Goal: Task Accomplishment & Management: Use online tool/utility

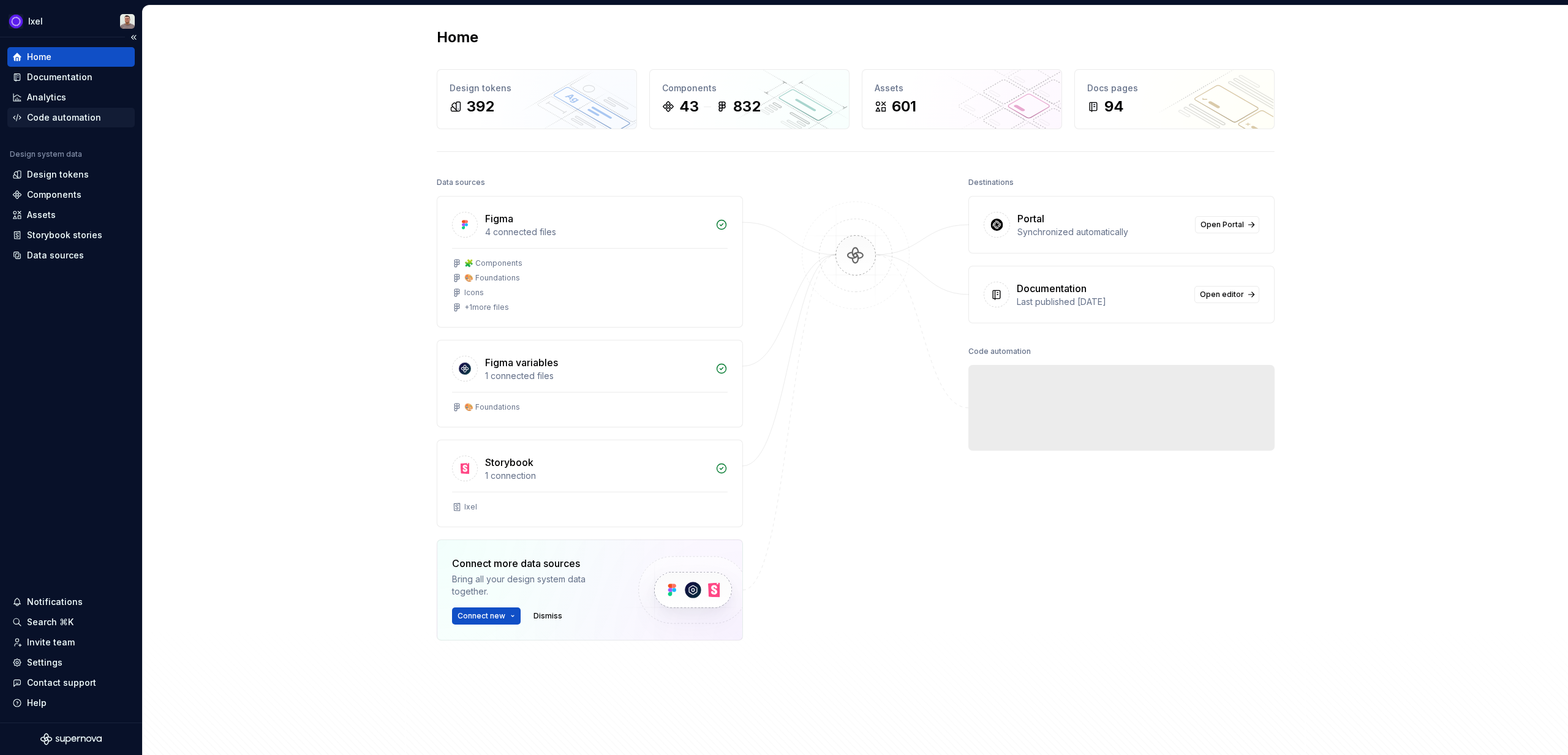
click at [60, 114] on div "Code automation" at bounding box center [64, 117] width 74 height 12
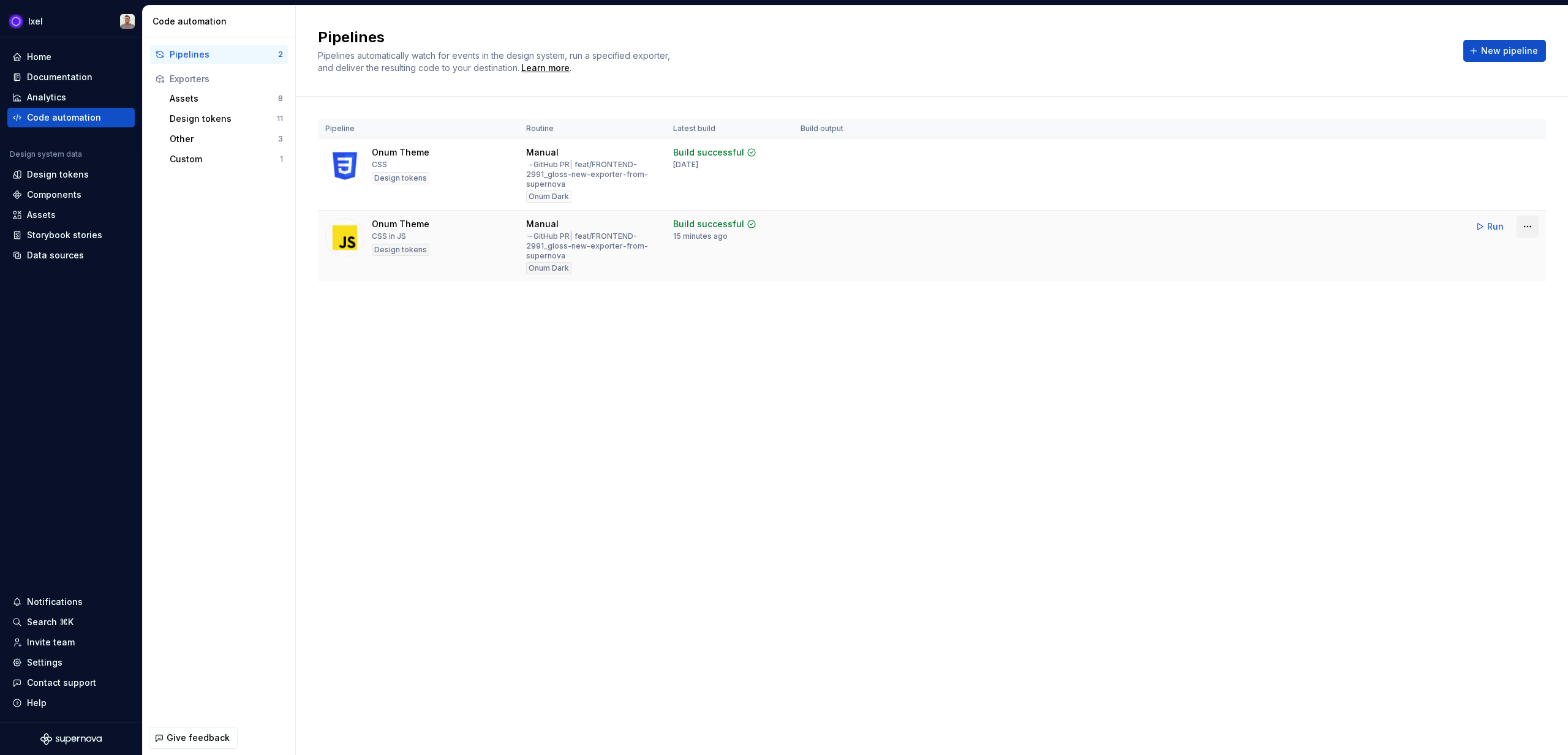
click at [926, 228] on html "Ixel Home Documentation Analytics Code automation Design system data Design tok…" at bounding box center [784, 377] width 1568 height 755
click at [926, 253] on div "Edit pipeline" at bounding box center [1512, 253] width 105 height 12
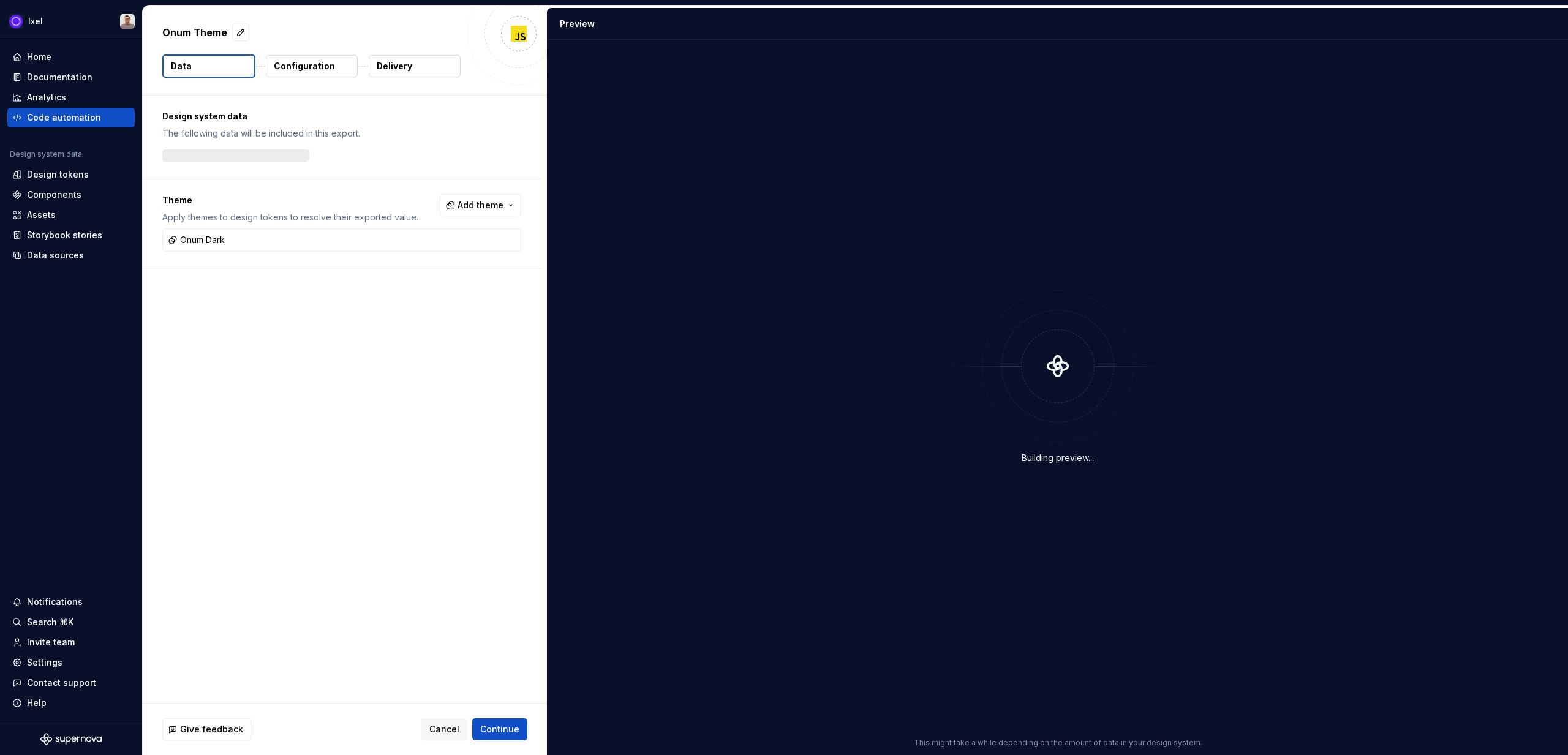
click at [395, 71] on p "Delivery" at bounding box center [394, 66] width 35 height 12
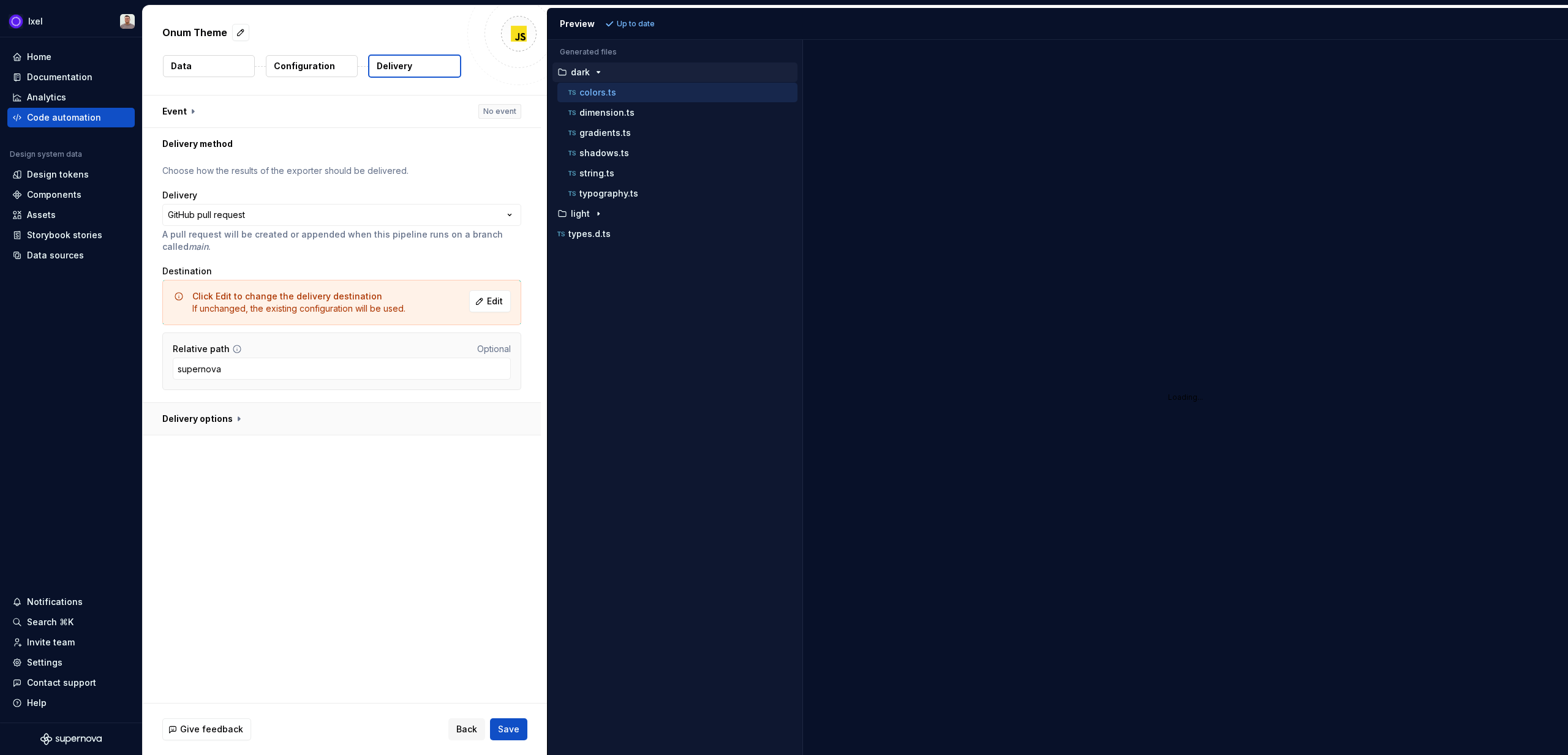
click at [246, 418] on button "button" at bounding box center [342, 419] width 398 height 32
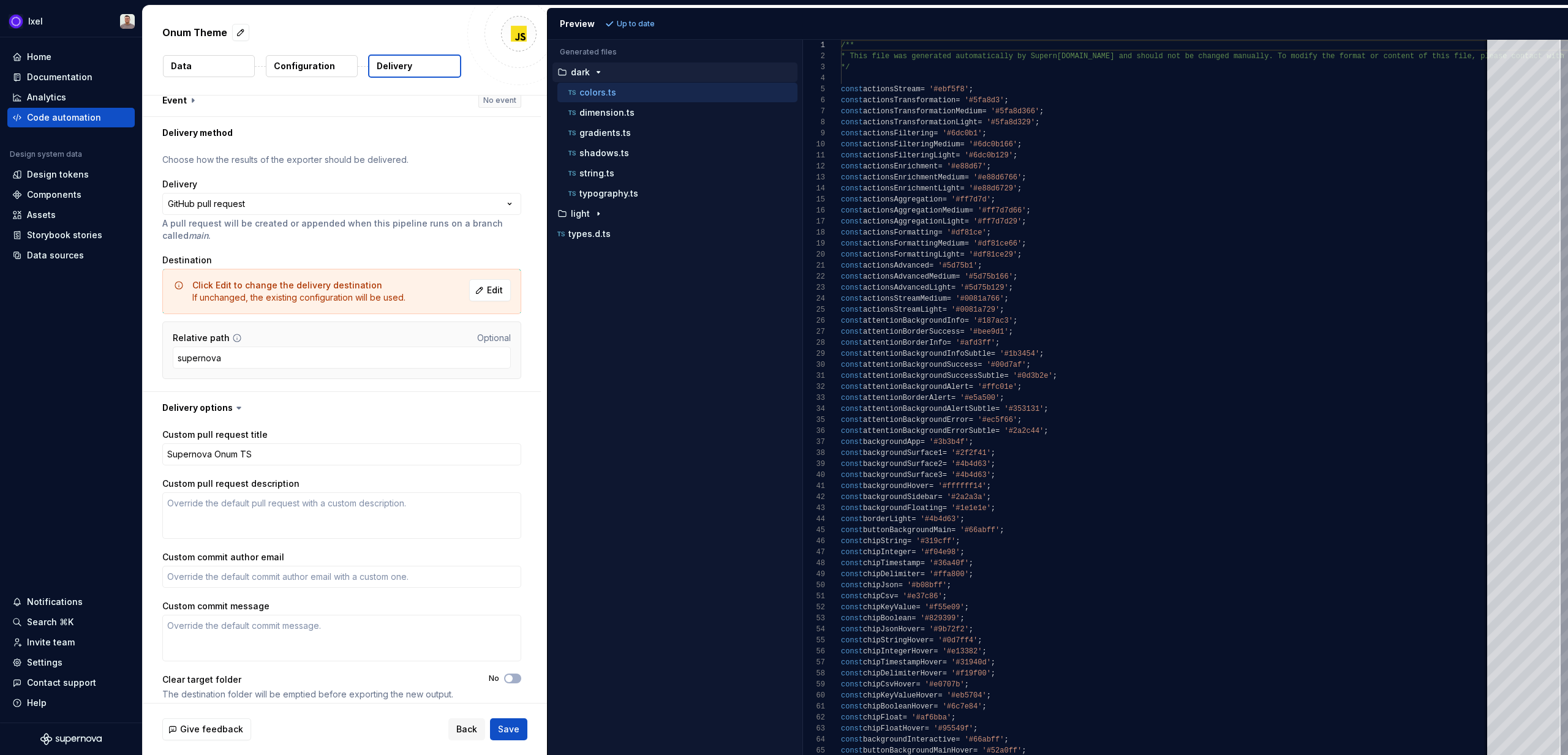
scroll to position [22, 0]
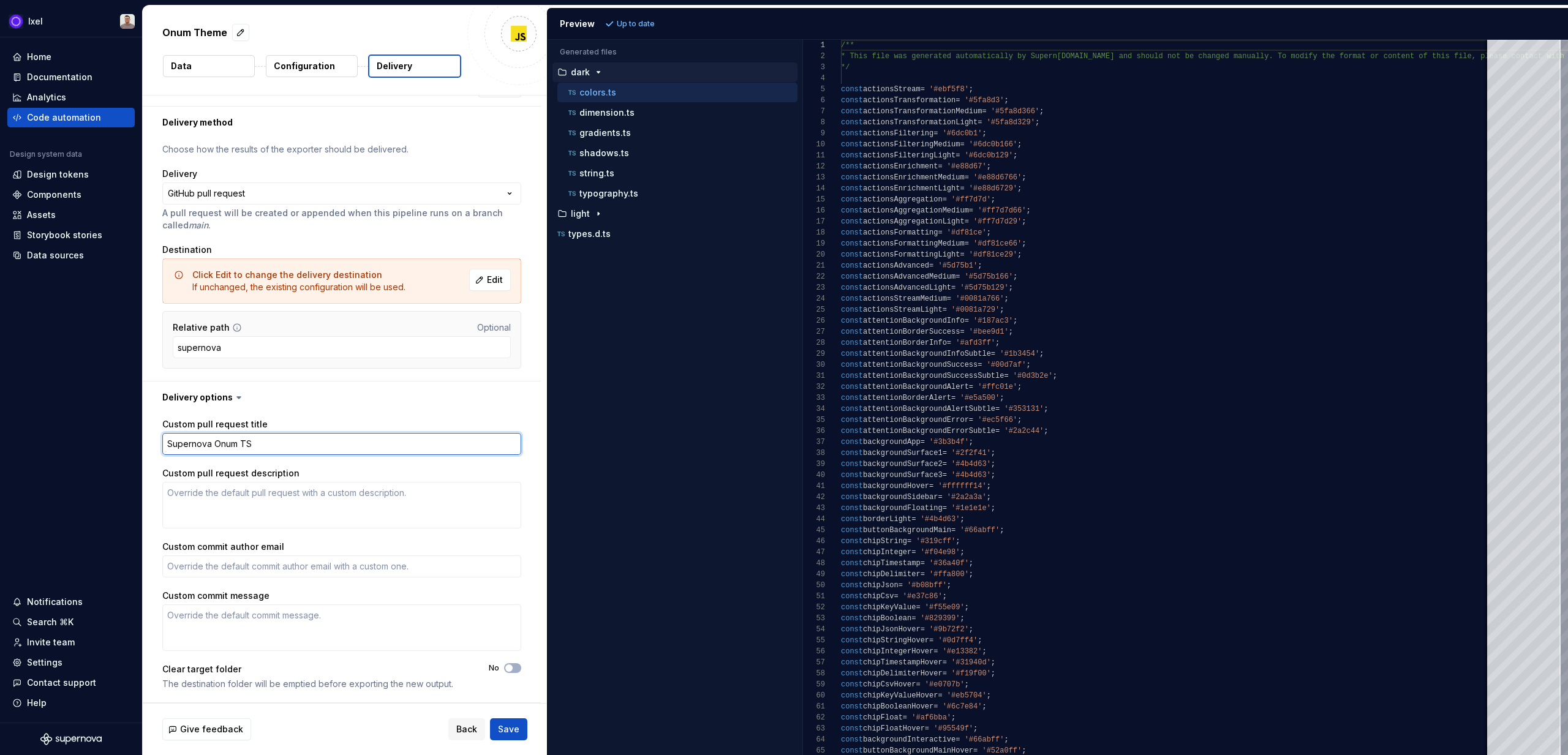
click at [298, 443] on textarea "Supernova Onum TS" at bounding box center [342, 444] width 359 height 22
type textarea "*"
type textarea "i"
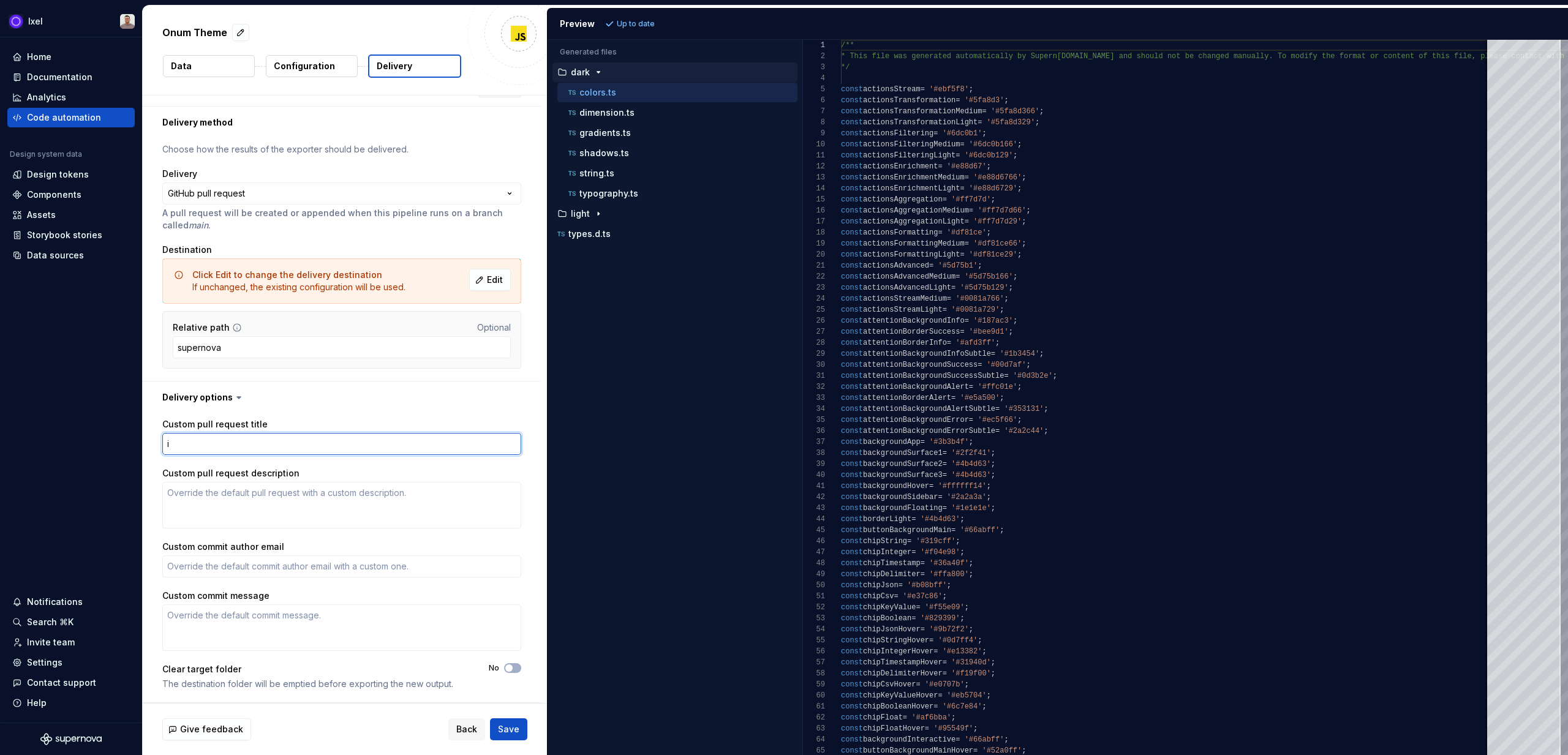
type textarea "*"
type textarea "ix"
type textarea "*"
type textarea "ixe"
type textarea "*"
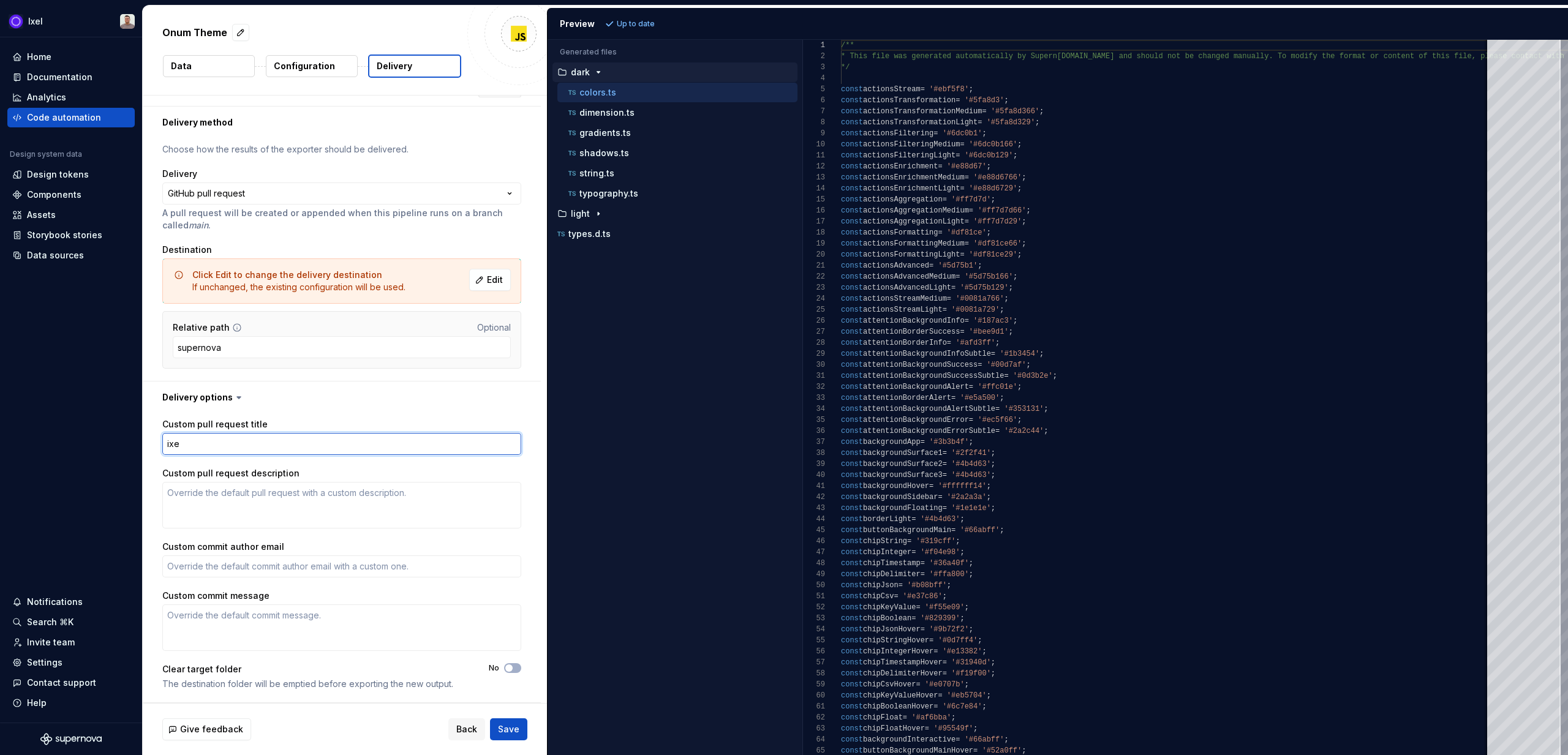
type textarea "ixel"
type textarea "*"
type textarea "U"
type textarea "*"
type textarea "Uo"
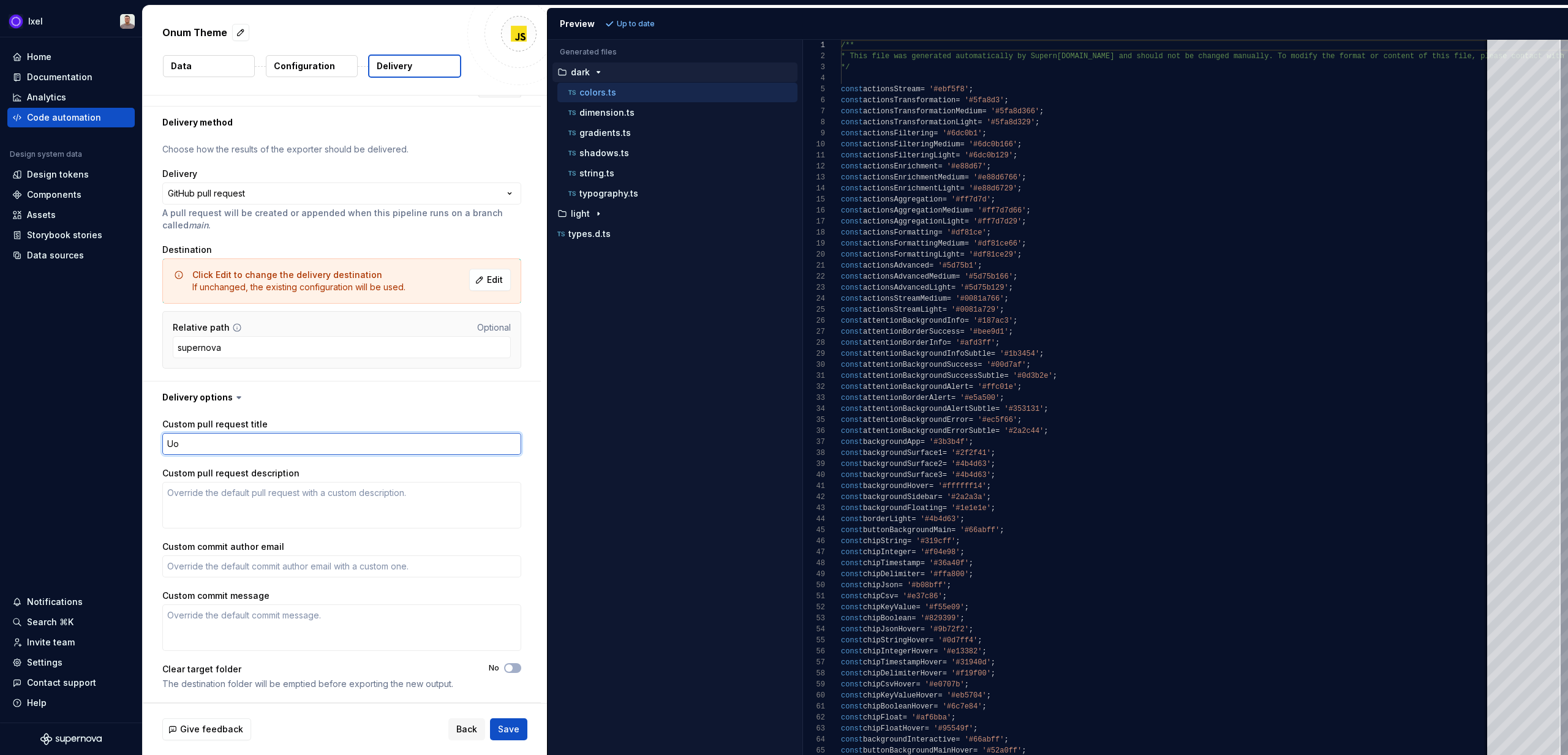
type textarea "*"
type textarea "U"
type textarea "*"
type textarea "U"
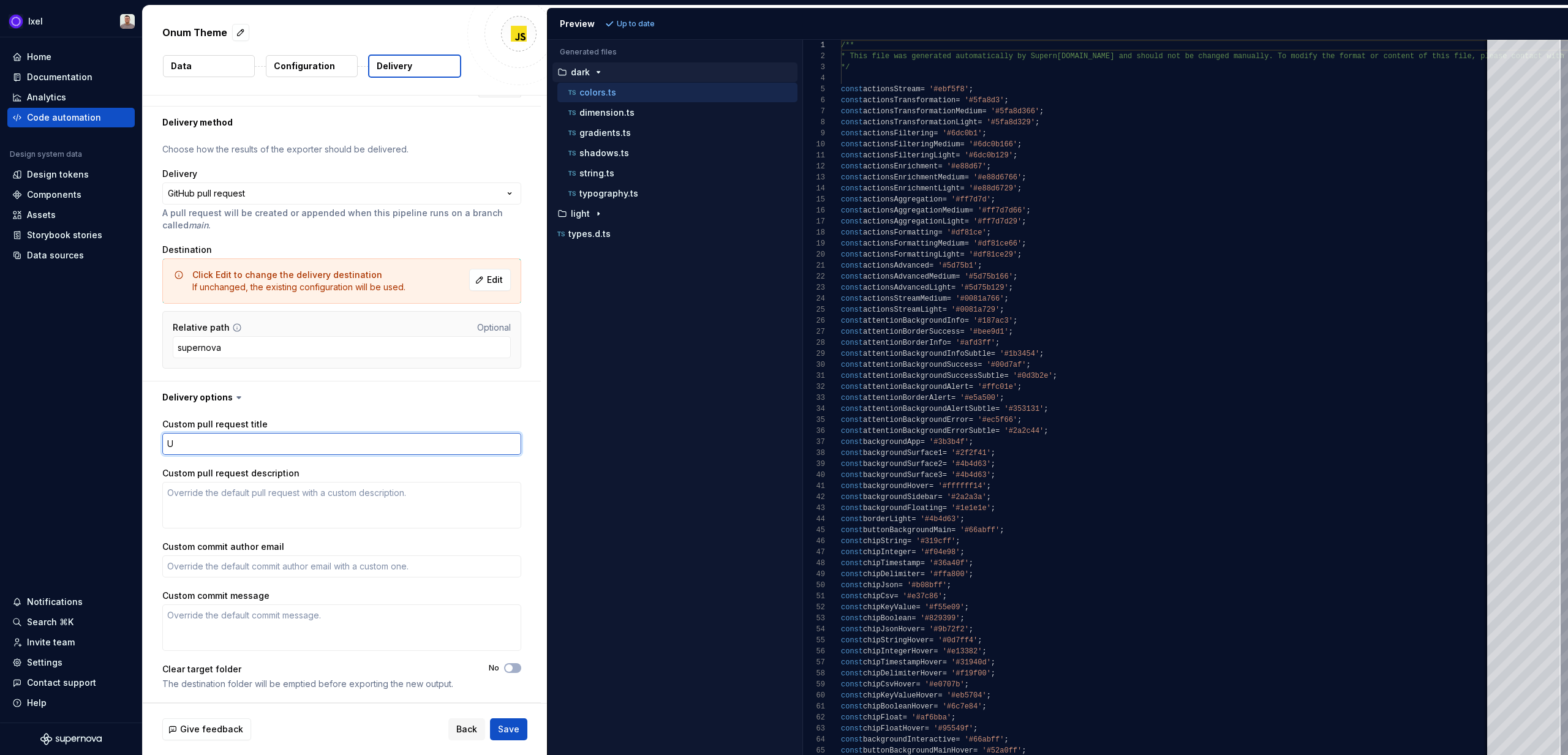
type textarea "*"
type textarea "Upd"
type textarea "*"
type textarea "Upda"
type textarea "*"
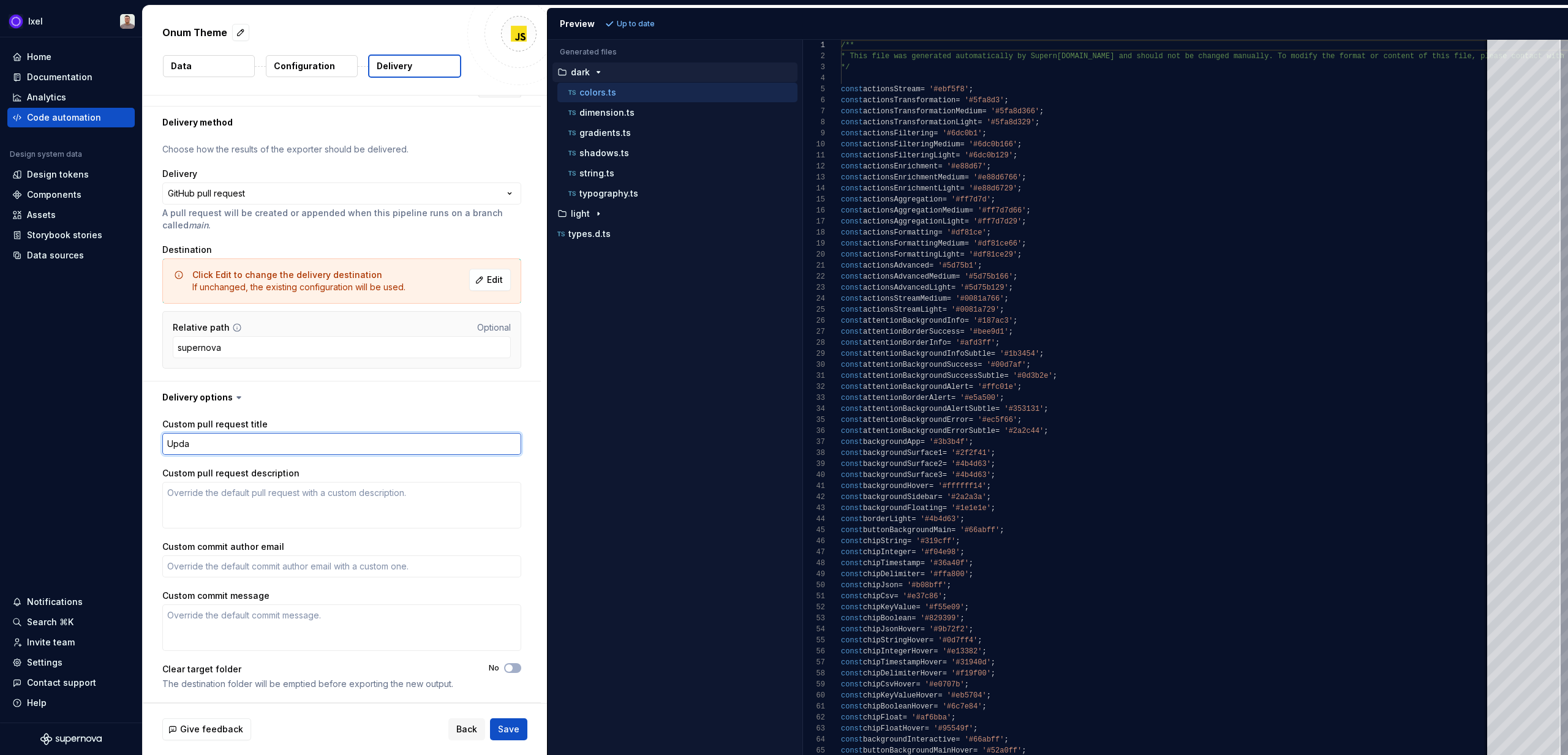
type textarea "Updat"
type textarea "*"
type textarea "Update"
type textarea "*"
type textarea "Update"
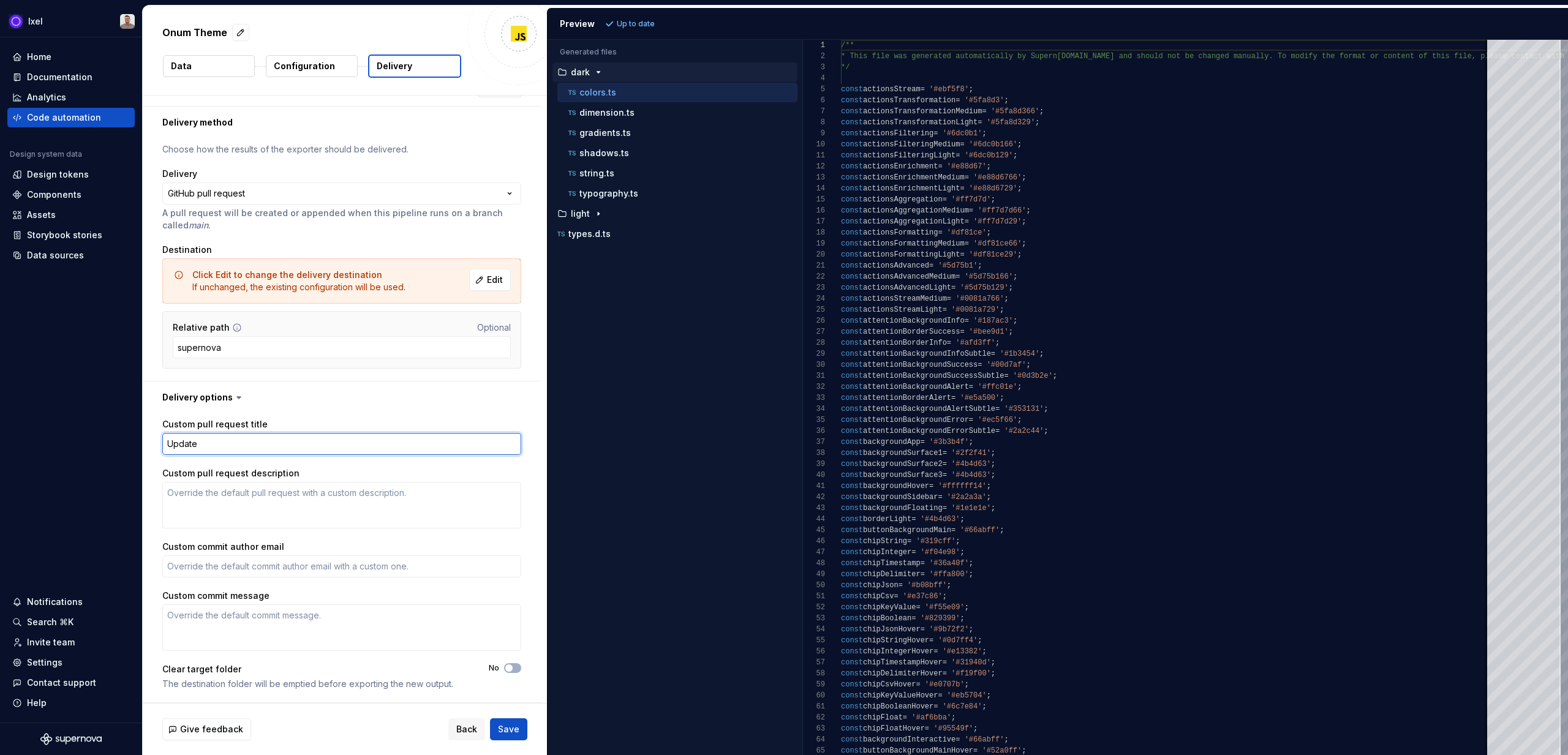
type textarea "*"
type textarea "Update J"
type textarea "*"
type textarea "Update JS"
type textarea "*"
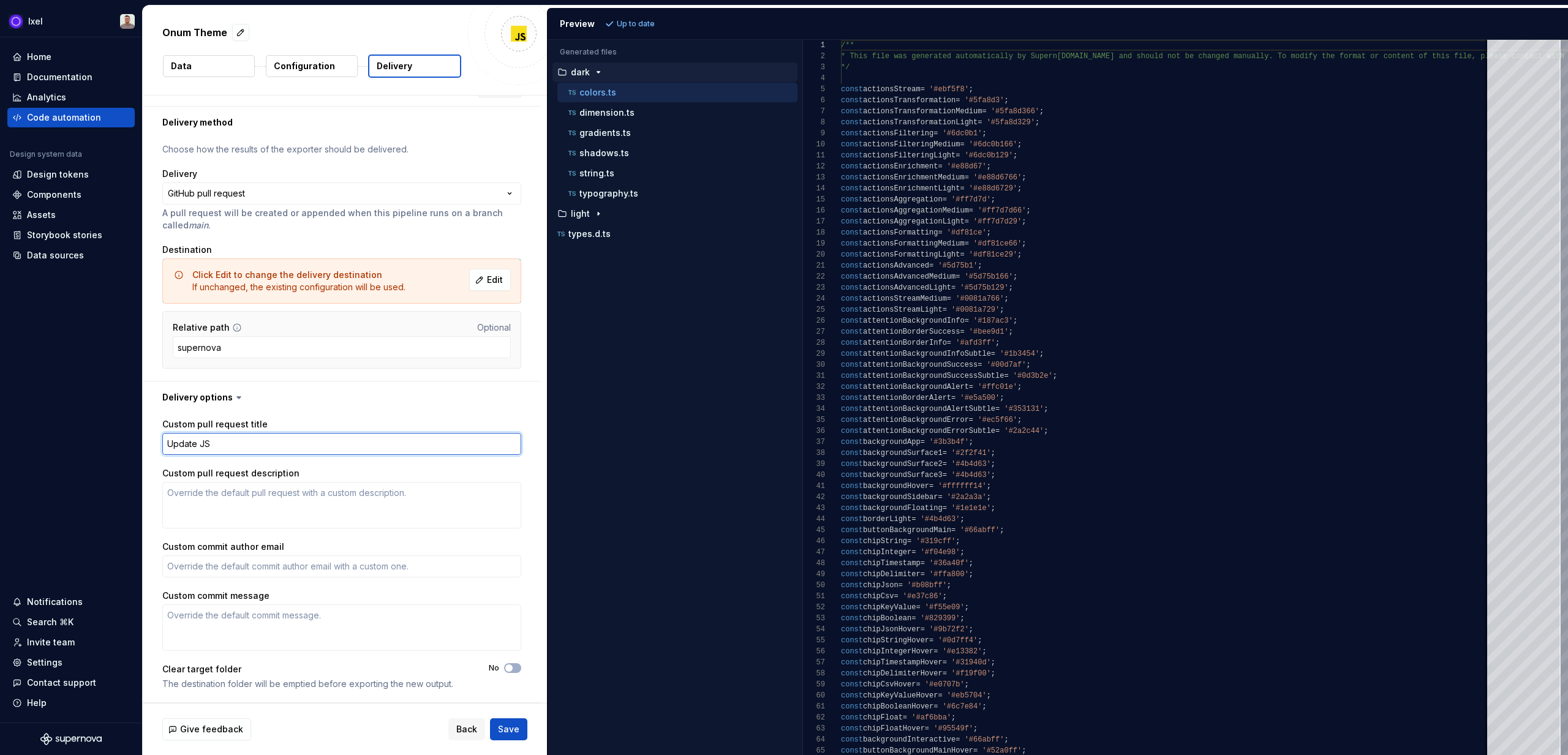
type textarea "Update JS"
type textarea "*"
type textarea "Update JS T"
type textarea "*"
type textarea "Update JS To"
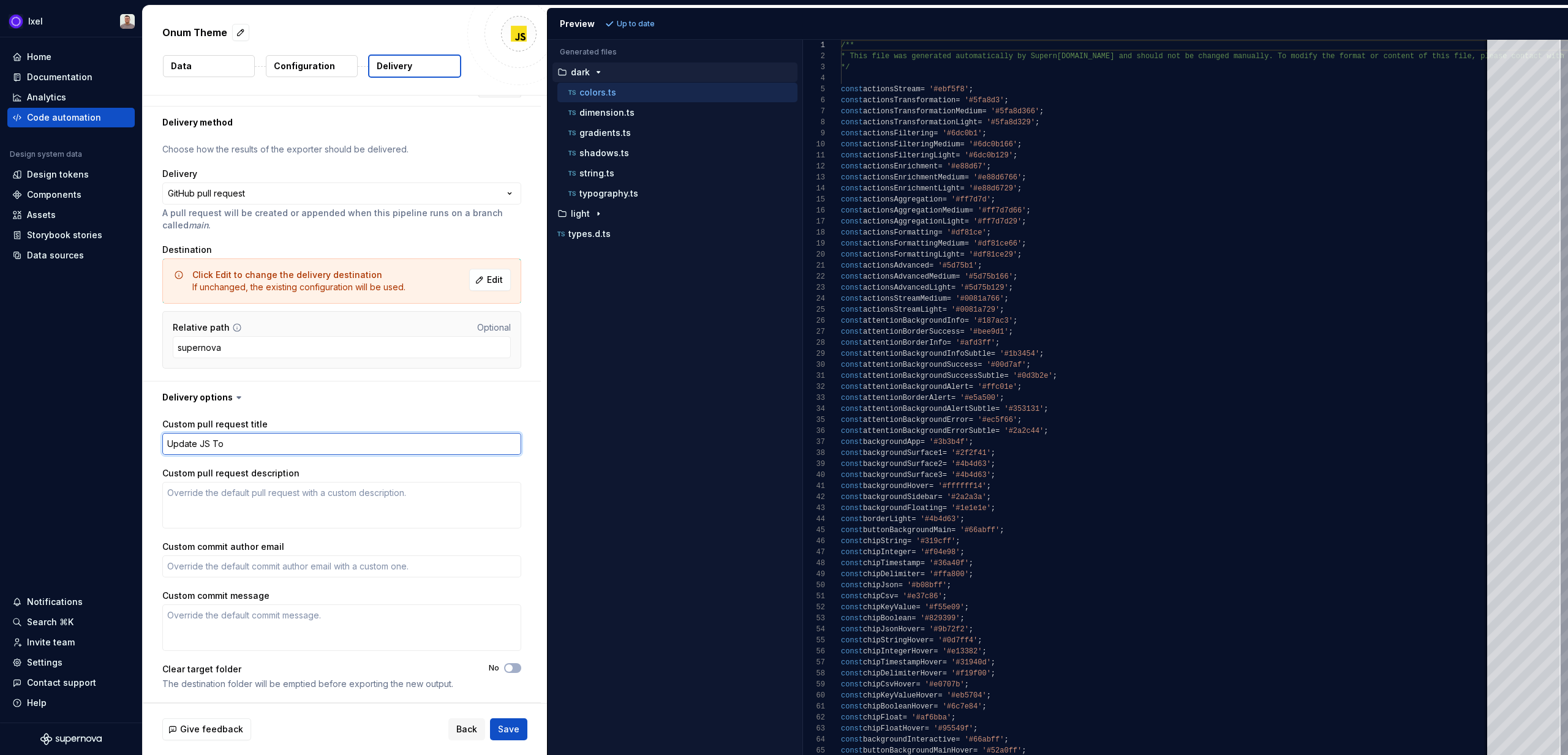
type textarea "*"
type textarea "Update JS T"
type textarea "*"
type textarea "Update JS"
type textarea "*"
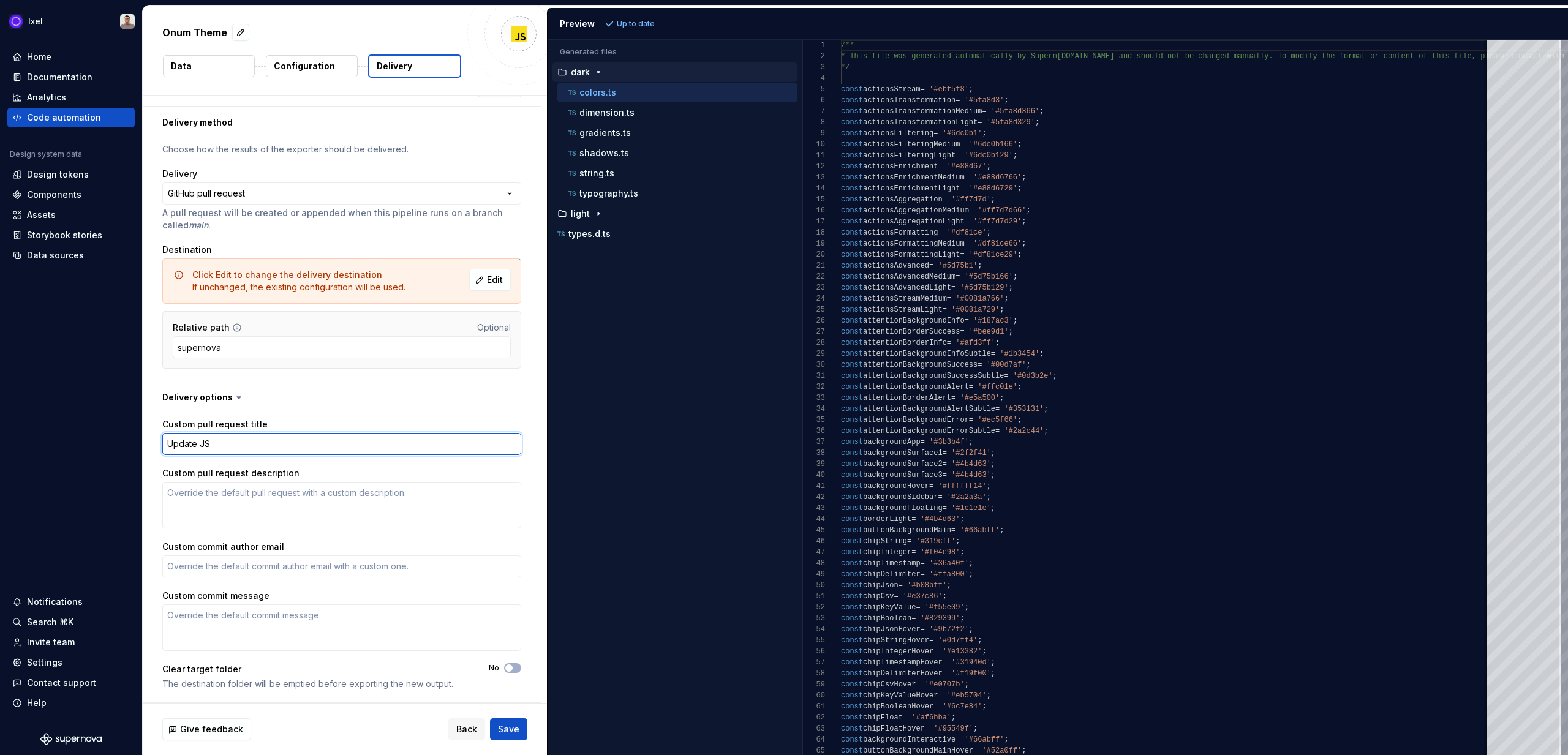
type textarea "Update JS t"
type textarea "*"
type textarea "Update JS to"
type textarea "*"
type textarea "Update JS tok"
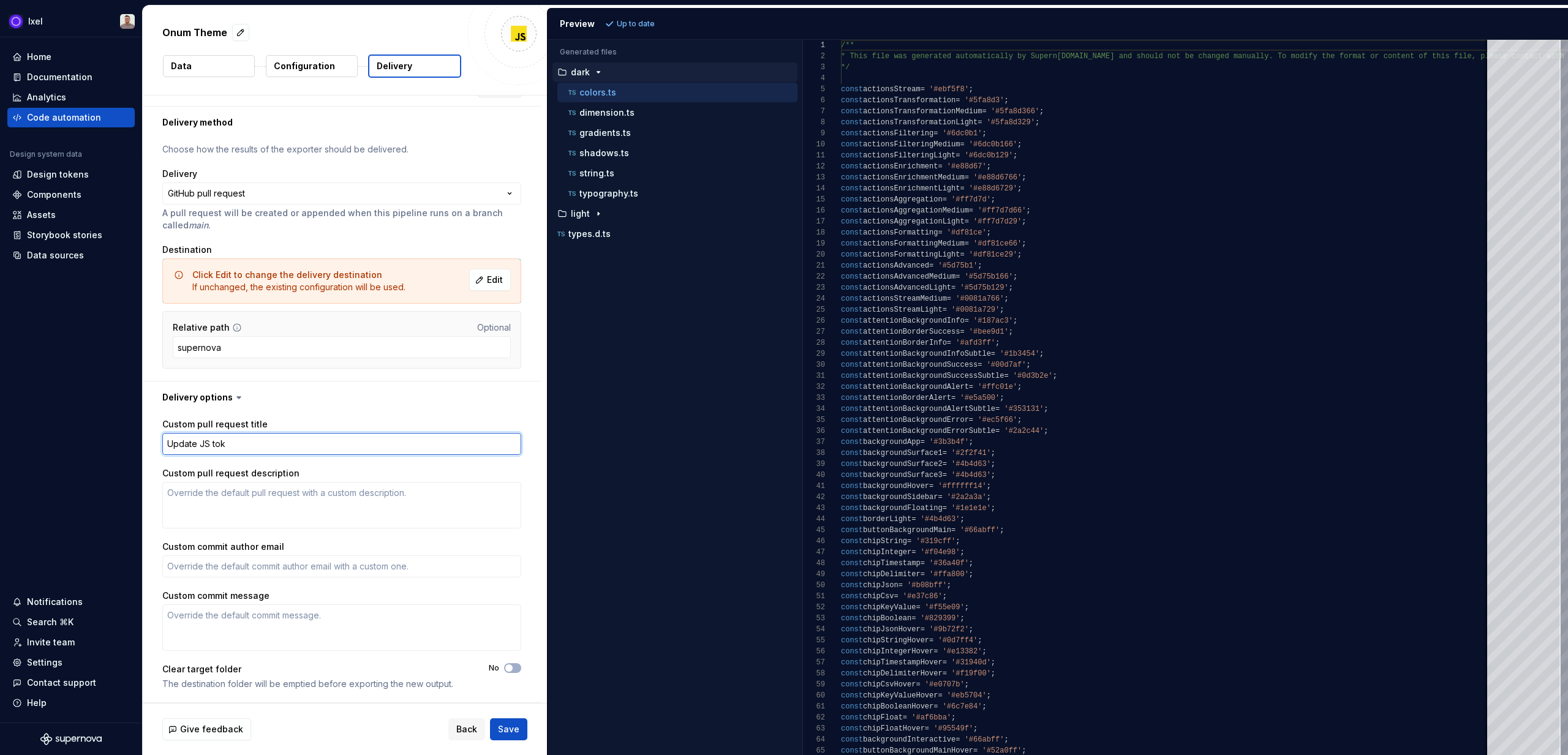
type textarea "*"
type textarea "Update [PERSON_NAME]"
type textarea "*"
type textarea "Update JS token"
type textarea "*"
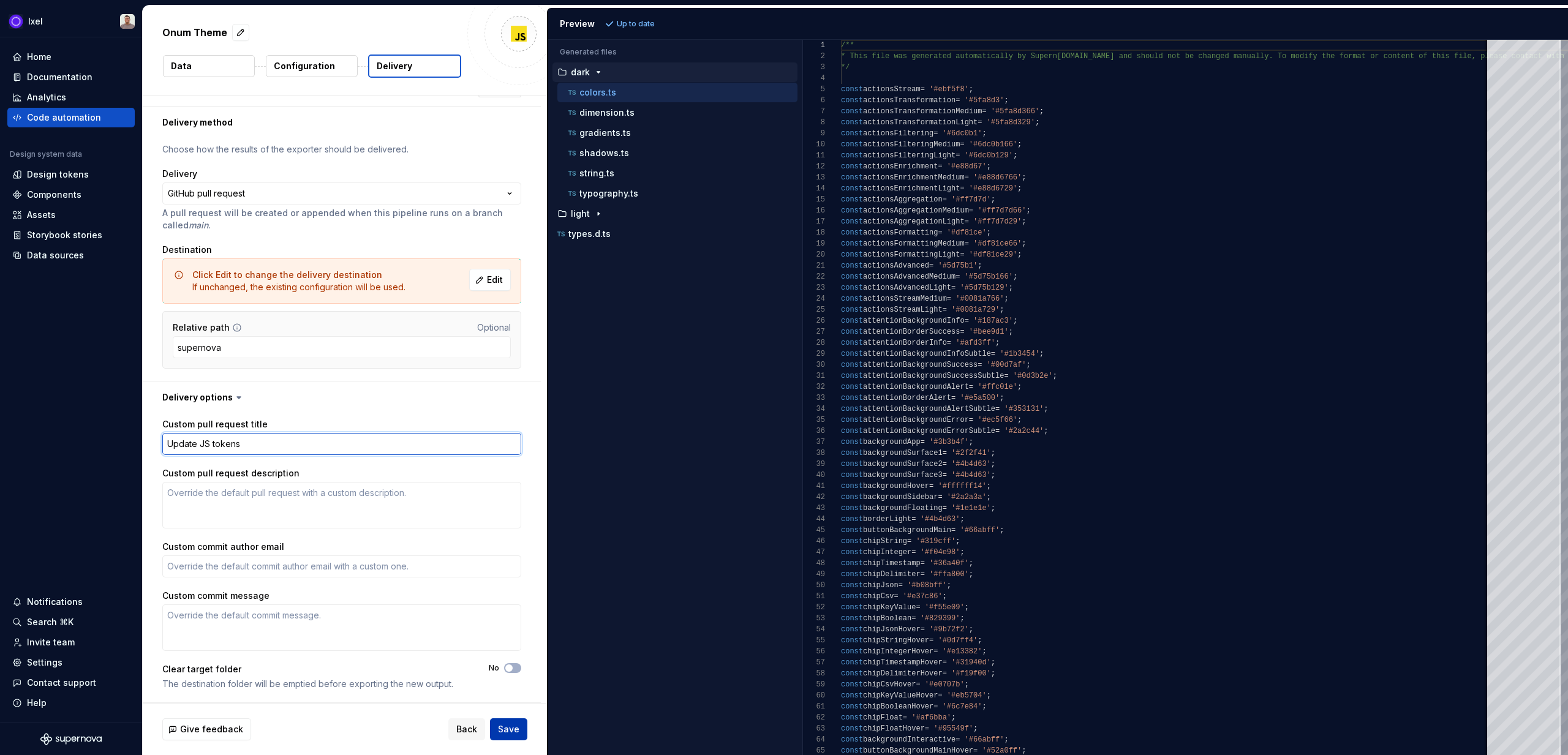
type textarea "Update JS tokens"
click at [504, 504] on span "Save" at bounding box center [509, 729] width 22 height 12
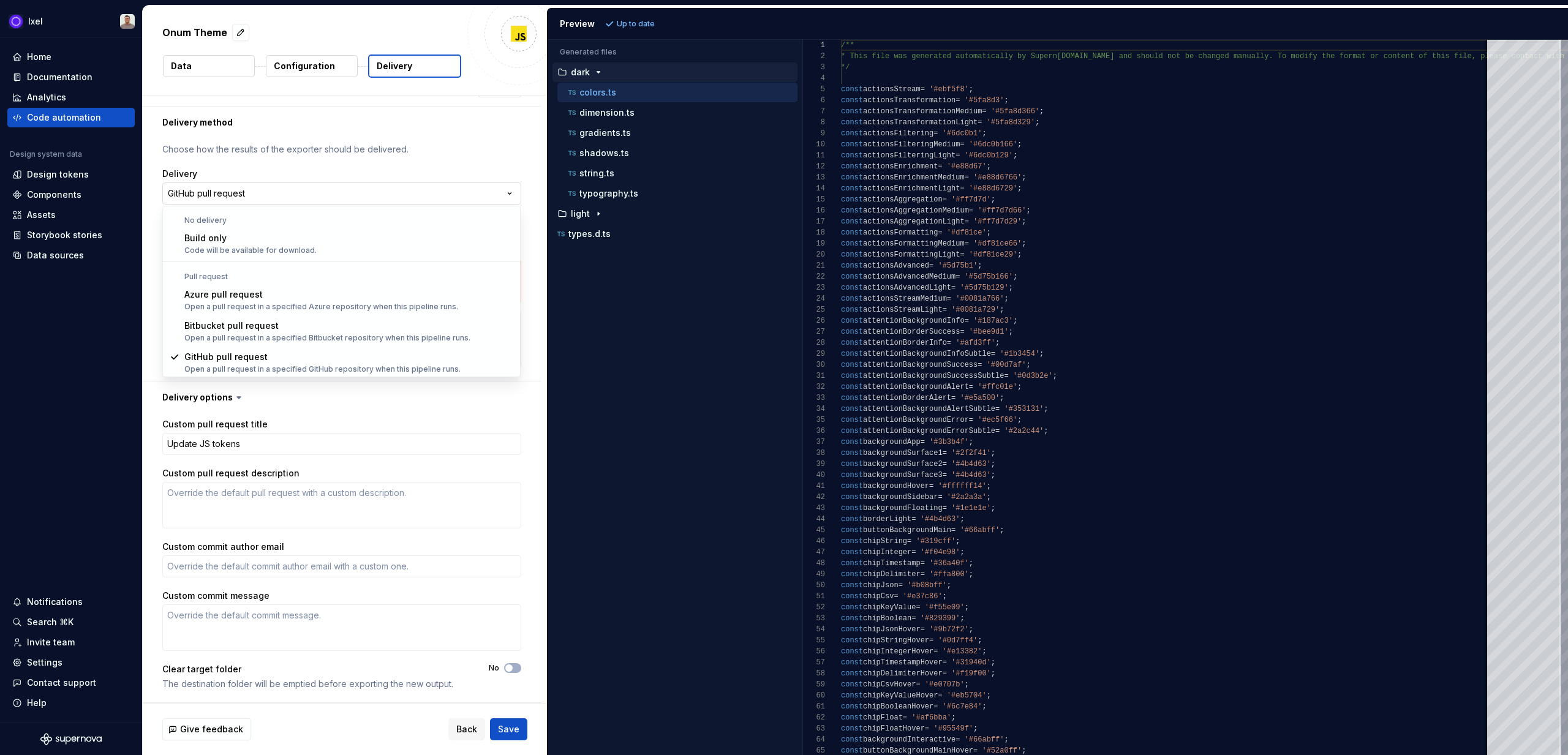
click at [449, 190] on html "**********" at bounding box center [784, 377] width 1568 height 755
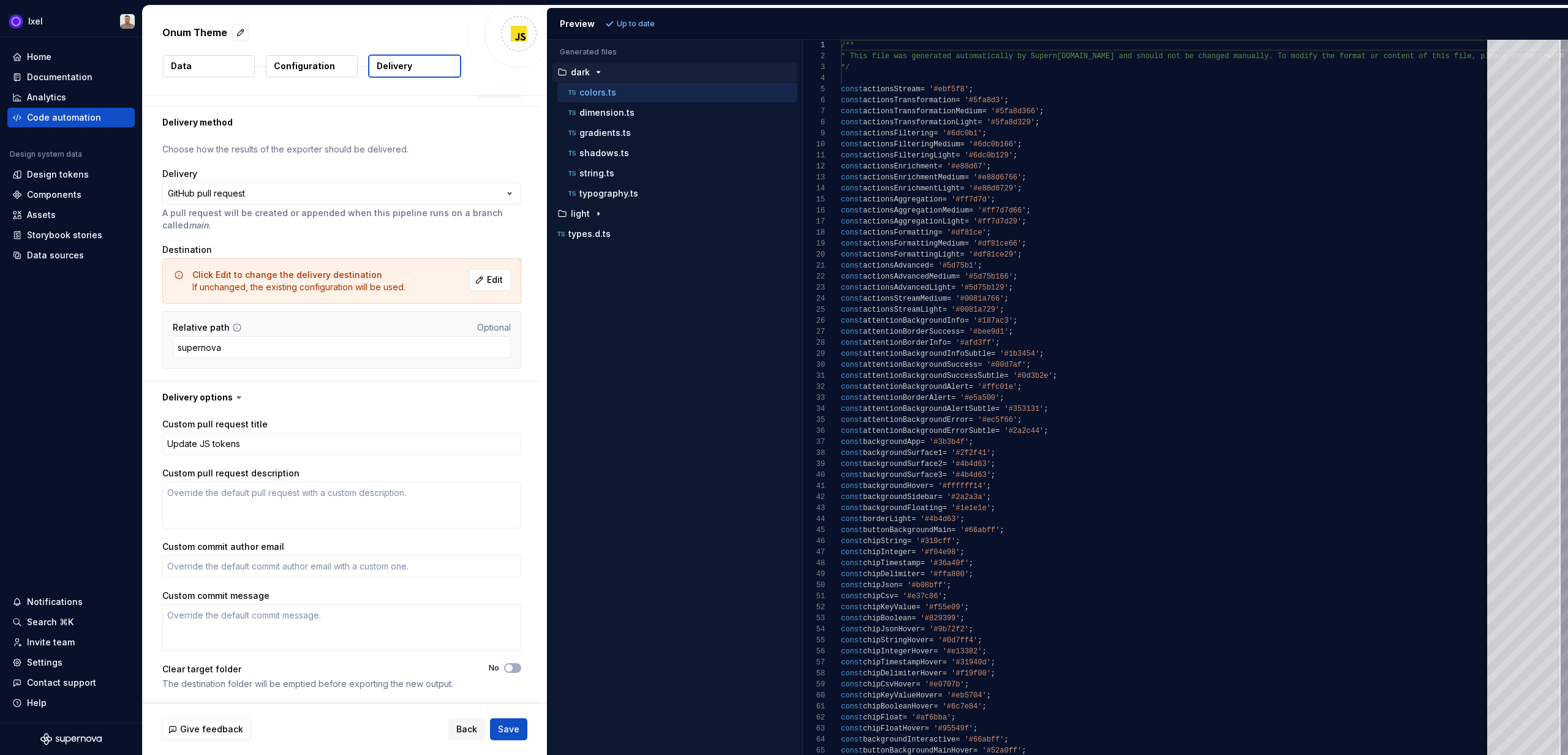
click at [464, 142] on html "**********" at bounding box center [784, 377] width 1568 height 755
click at [403, 349] on input "supernova" at bounding box center [341, 347] width 338 height 22
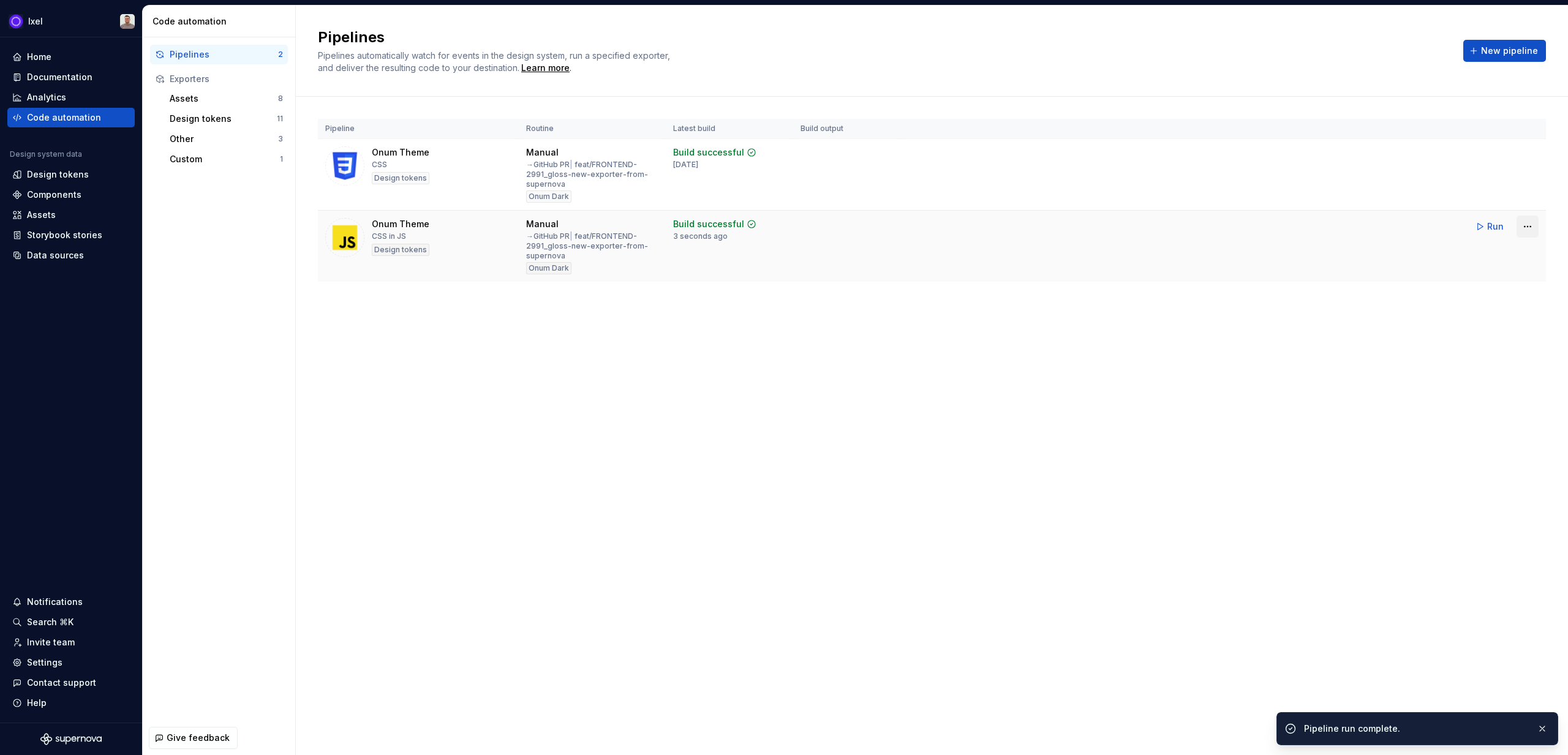
click at [926, 226] on html "Ixel Home Documentation Analytics Code automation Design system data Design tok…" at bounding box center [784, 377] width 1568 height 755
click at [926, 247] on div "Edit pipeline" at bounding box center [1512, 253] width 105 height 12
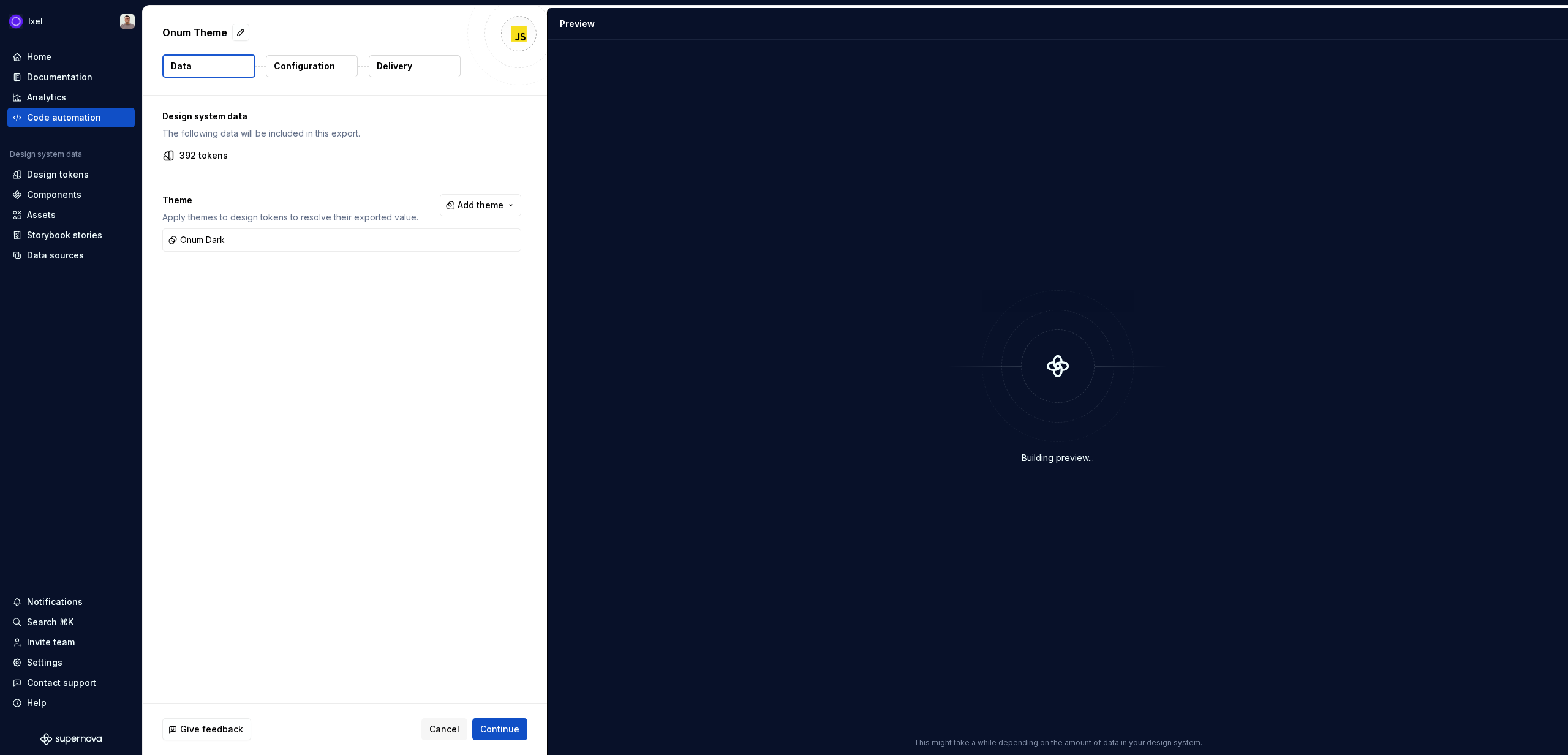
click at [438, 66] on button "Delivery" at bounding box center [415, 66] width 92 height 22
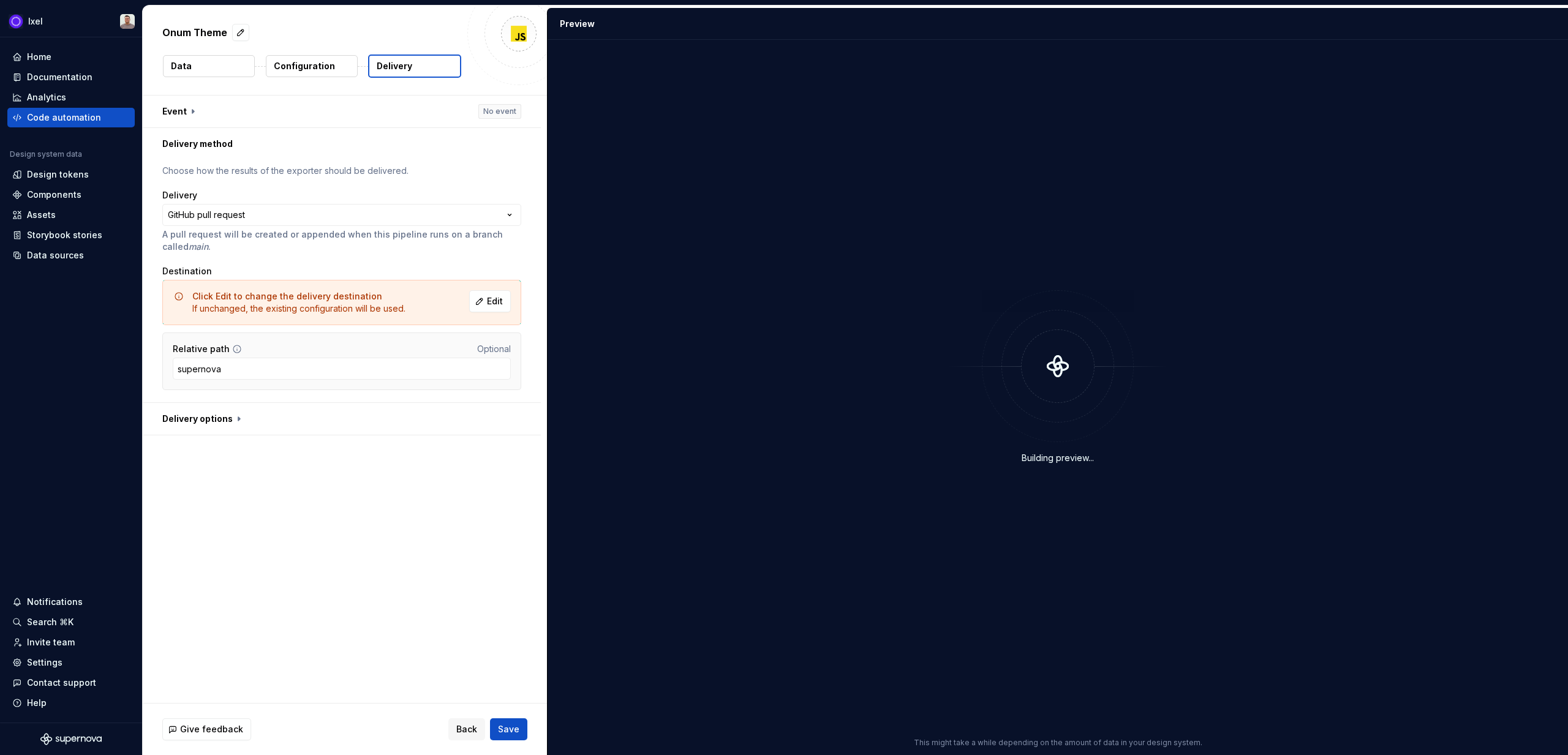
click at [348, 231] on p "A pull request will be created or appended when this pipeline runs on a branch …" at bounding box center [342, 241] width 359 height 24
click at [359, 218] on html "**********" at bounding box center [784, 377] width 1568 height 755
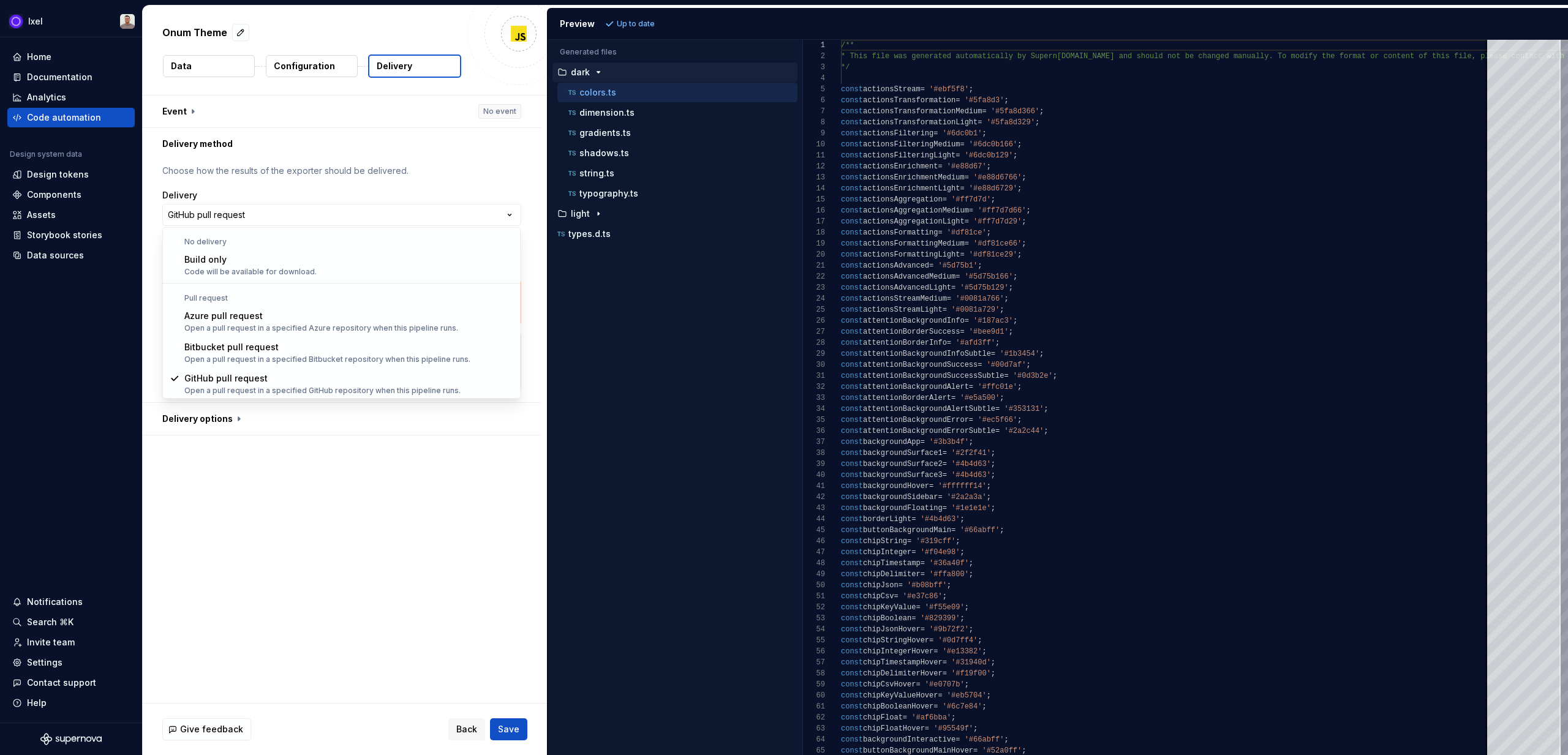
click at [252, 498] on html "**********" at bounding box center [784, 377] width 1568 height 755
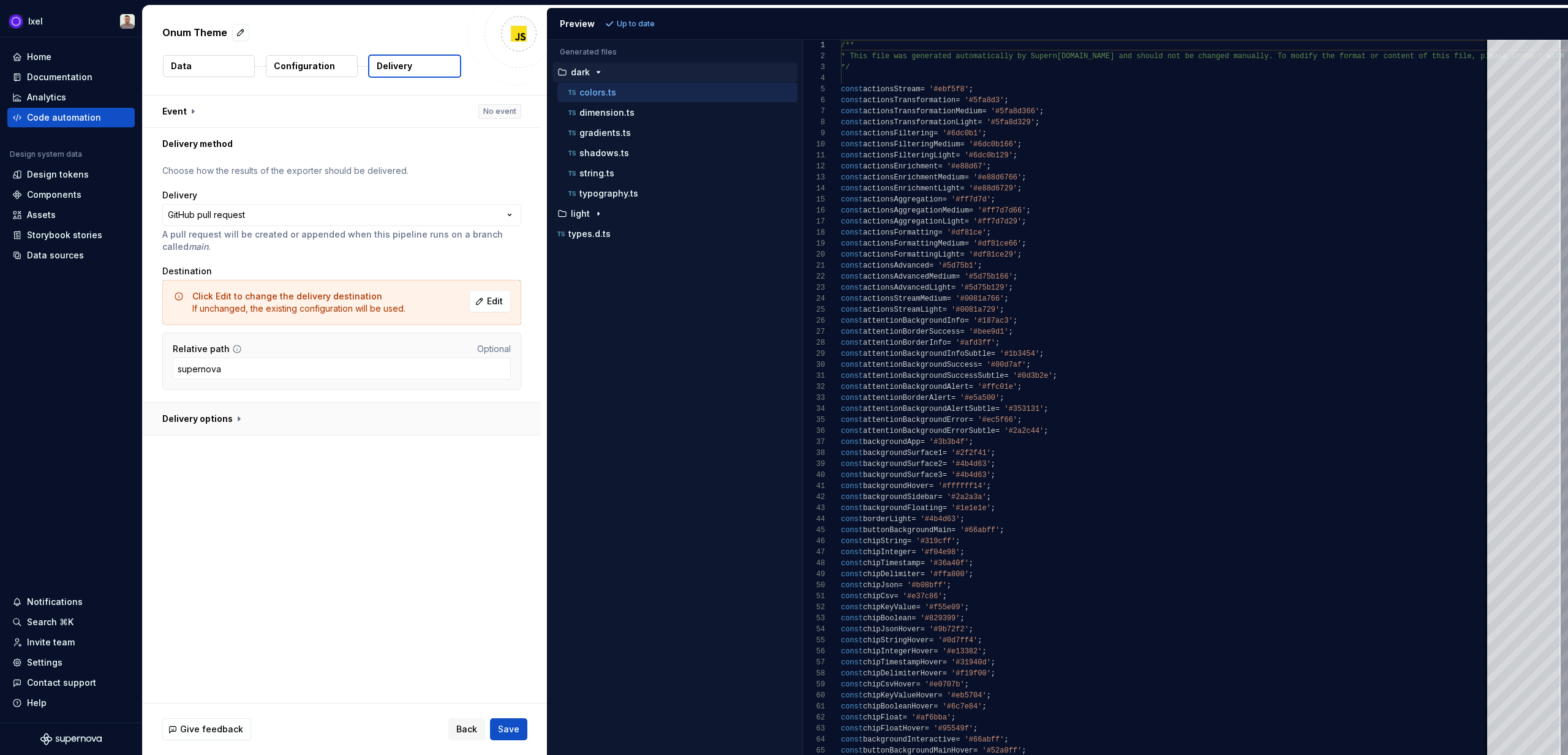
click at [239, 432] on button "button" at bounding box center [342, 419] width 398 height 32
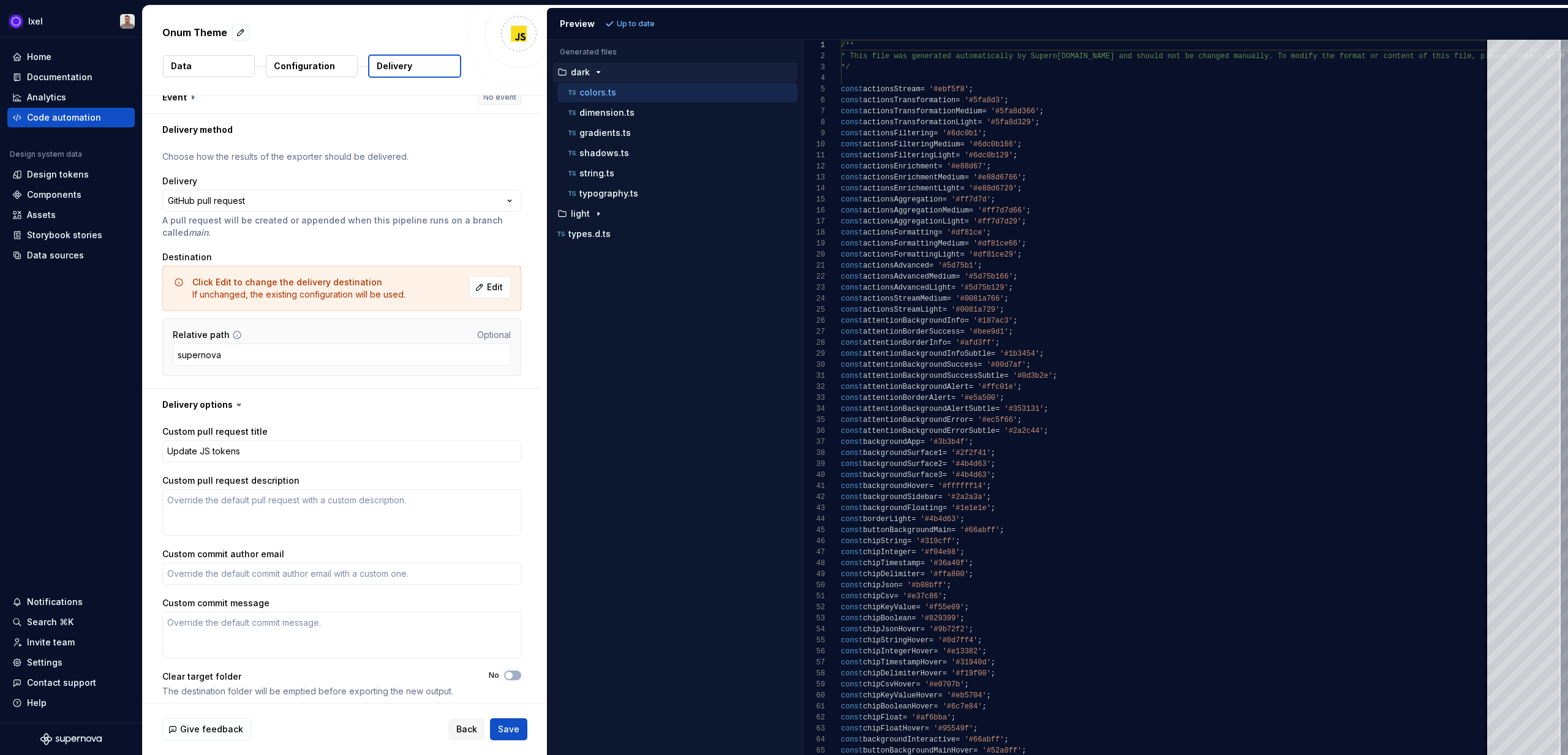
scroll to position [22, 0]
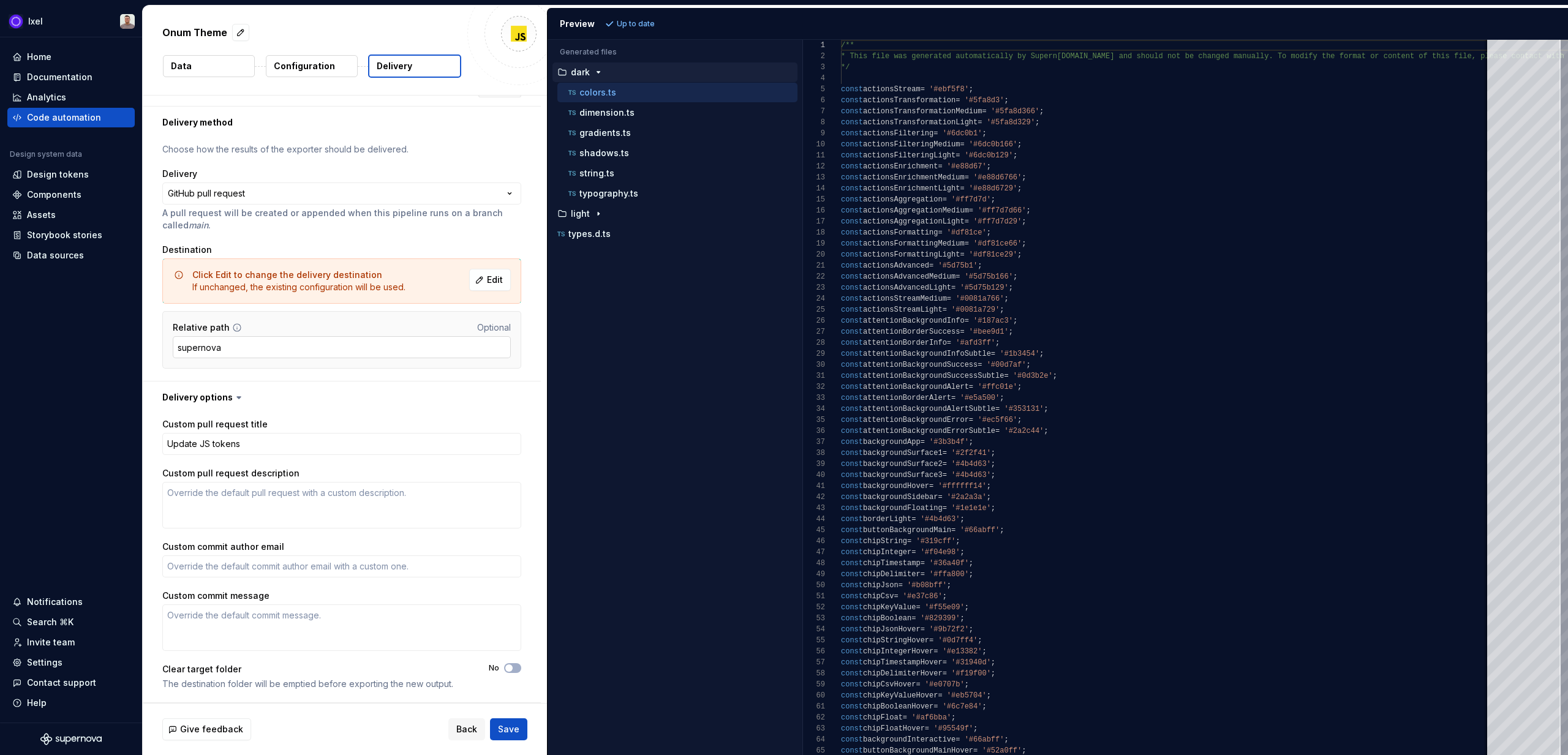
click at [310, 356] on input "supernova" at bounding box center [341, 347] width 338 height 22
type textarea "*"
click at [331, 193] on html "**********" at bounding box center [784, 377] width 1568 height 755
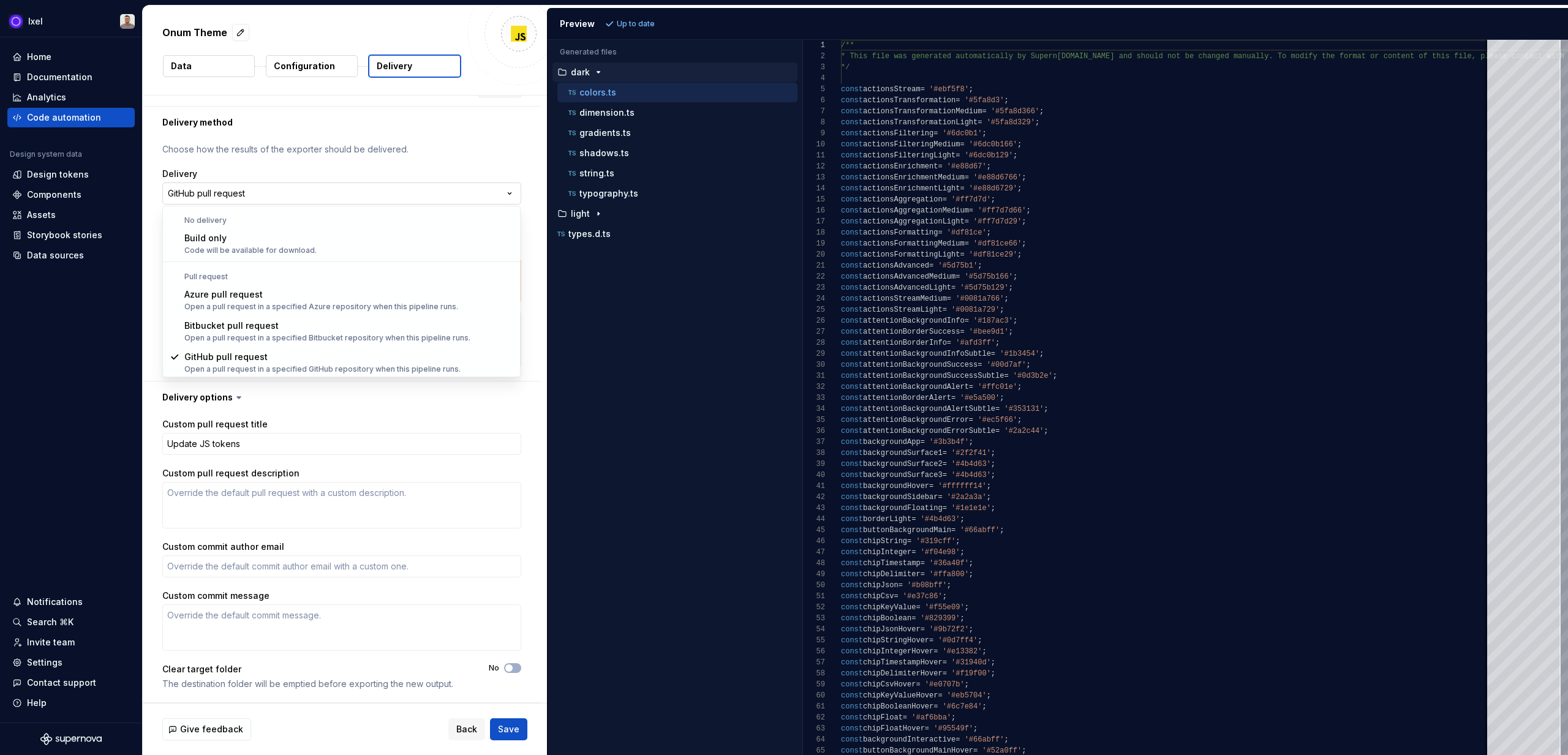
scroll to position [1, 0]
select select "*********"
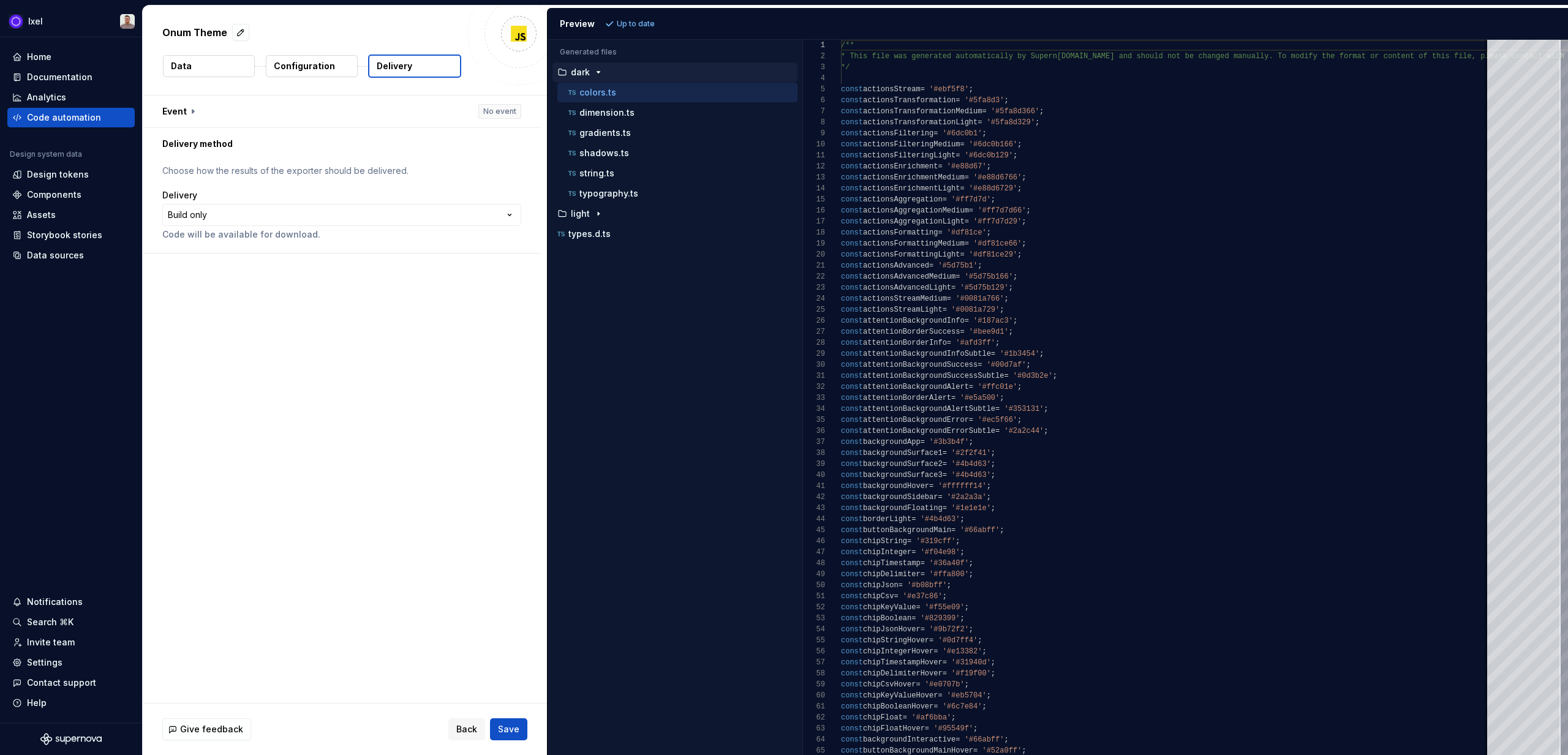
scroll to position [0, 0]
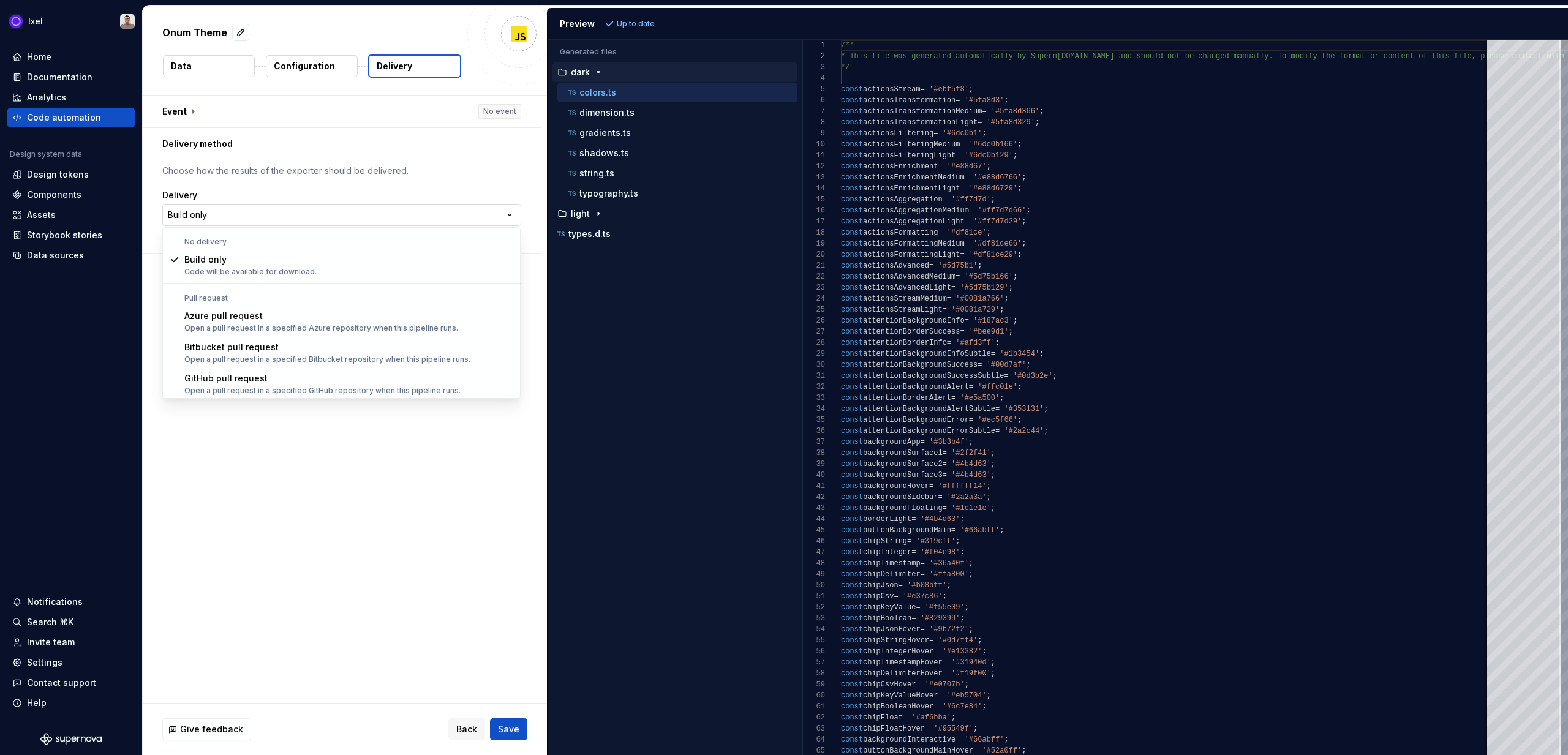
click at [318, 215] on html "**********" at bounding box center [784, 377] width 1568 height 755
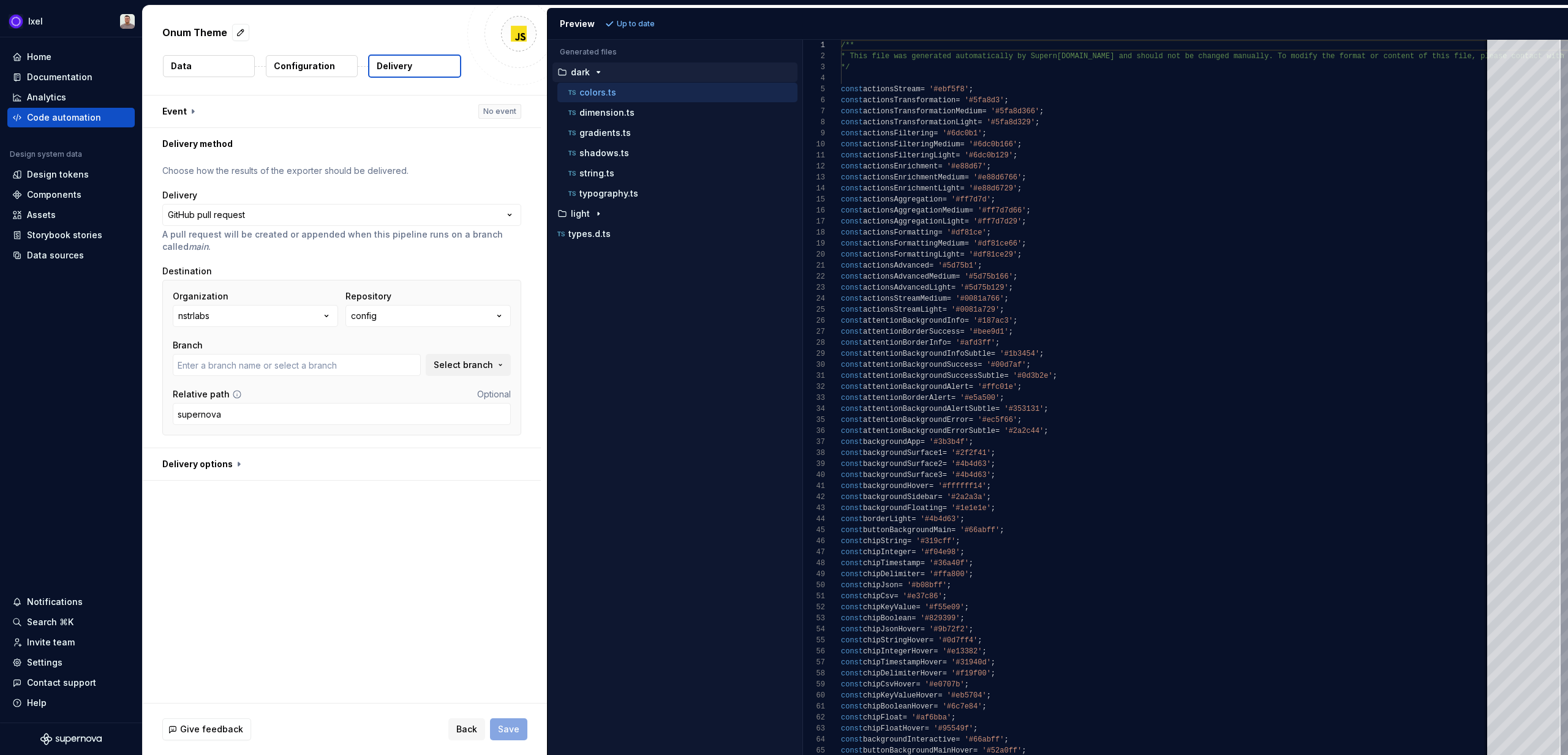
type input "fix-go-yml-vulnerability-dependency"
click at [411, 300] on div "Repository" at bounding box center [428, 296] width 165 height 12
click at [400, 319] on button "config" at bounding box center [428, 316] width 165 height 22
click at [350, 386] on span "gloss" at bounding box center [443, 385] width 190 height 19
type input "add-icons"
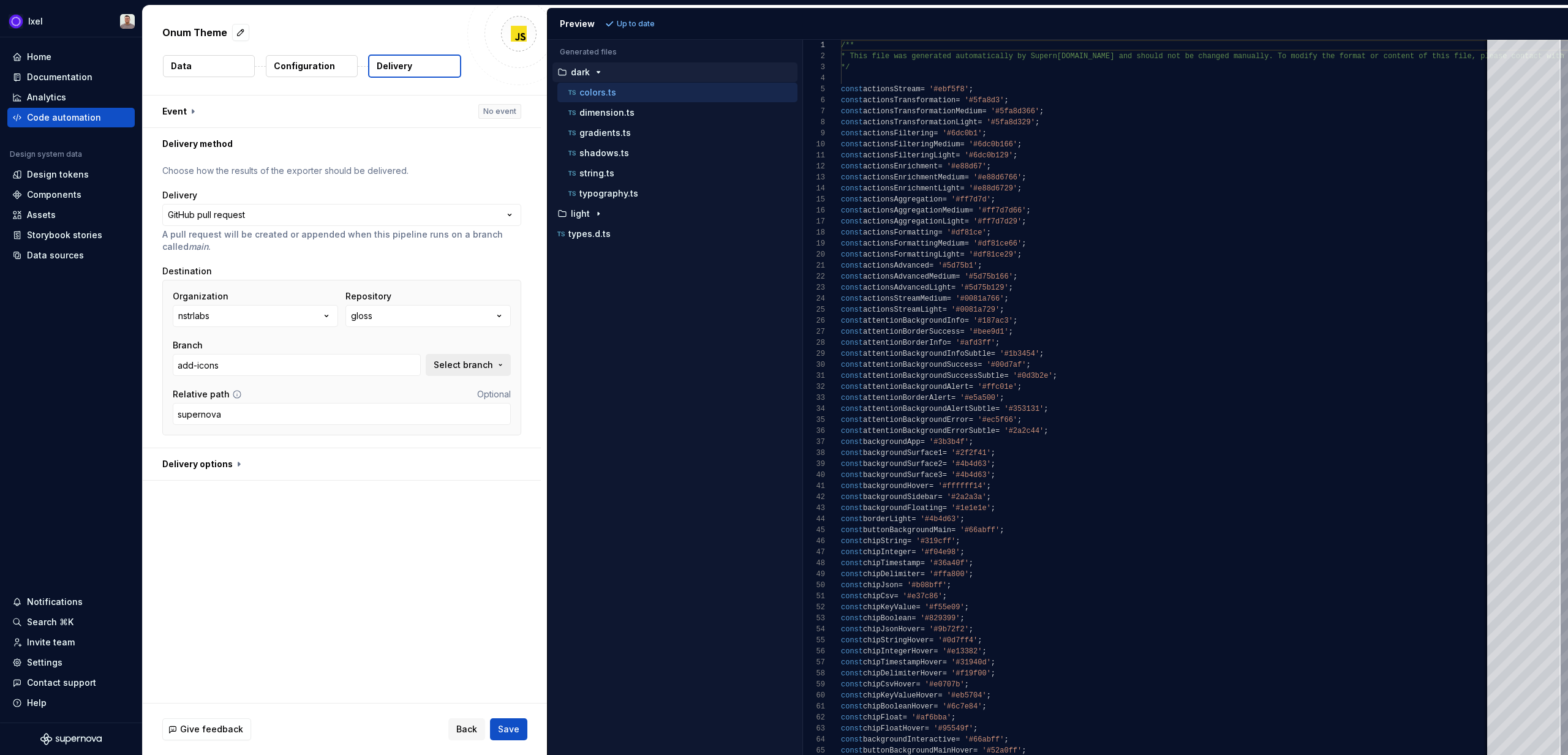
click at [484, 363] on span "Select branch" at bounding box center [464, 365] width 60 height 12
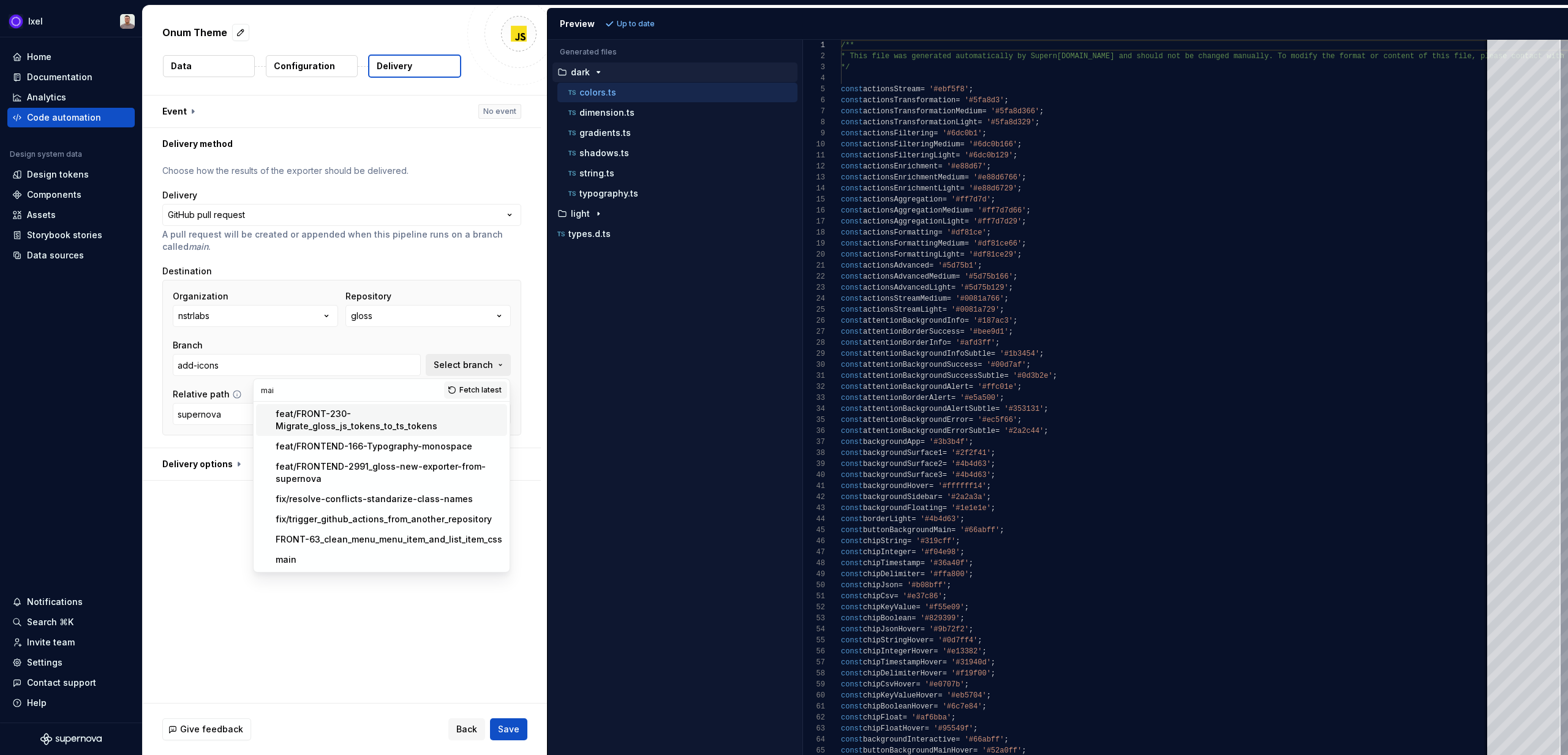
type input "main"
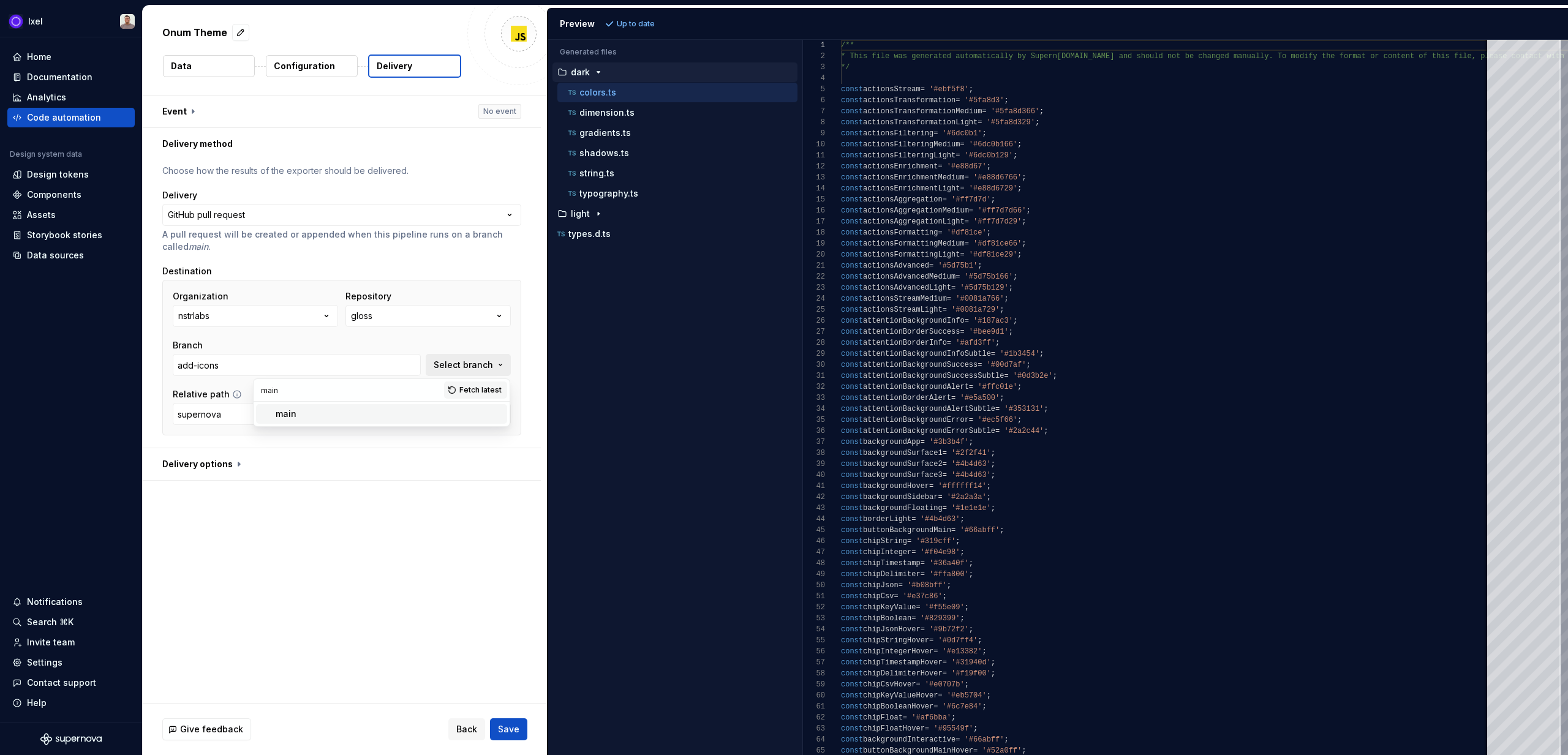
type input "main"
click at [285, 470] on button "button" at bounding box center [342, 464] width 398 height 32
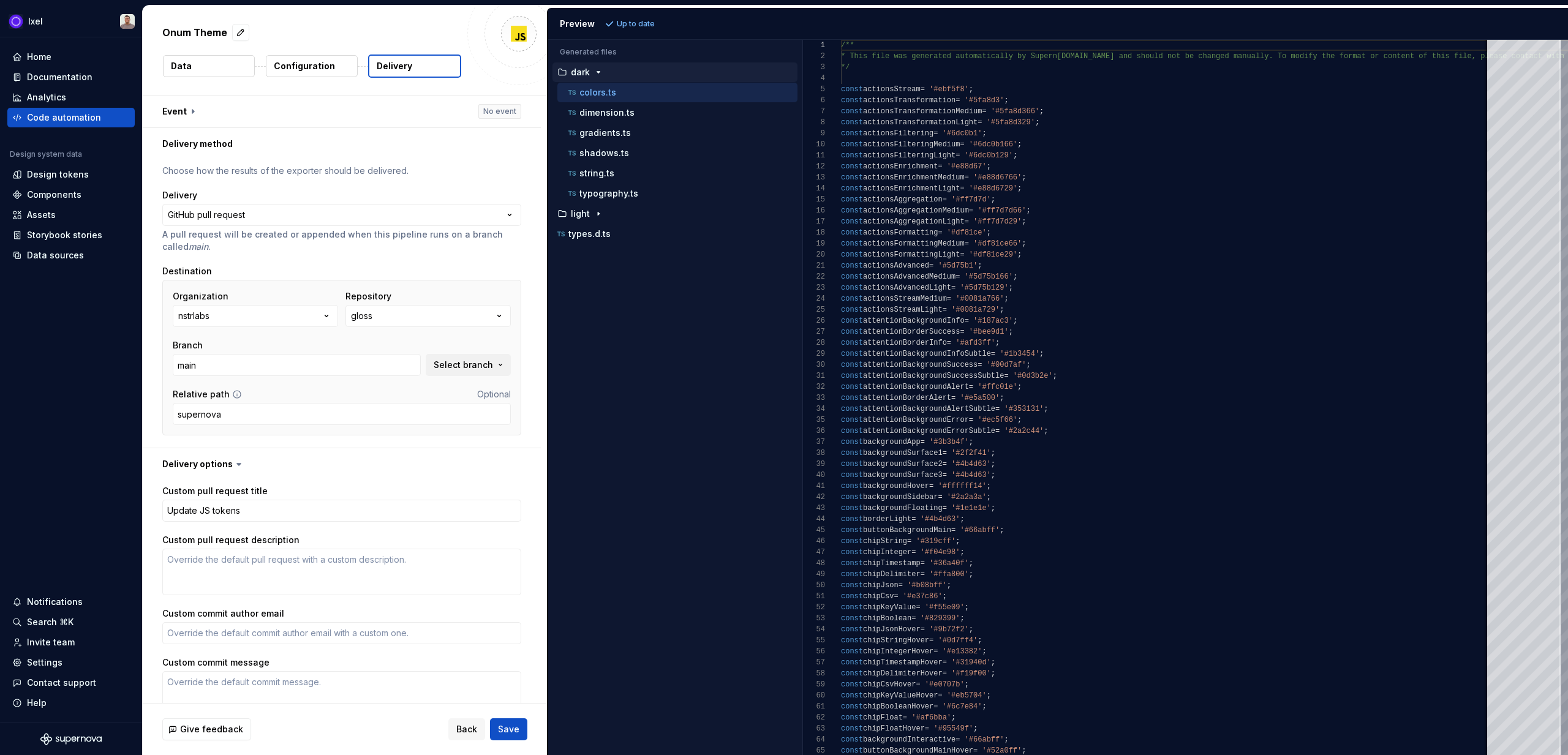
scroll to position [67, 0]
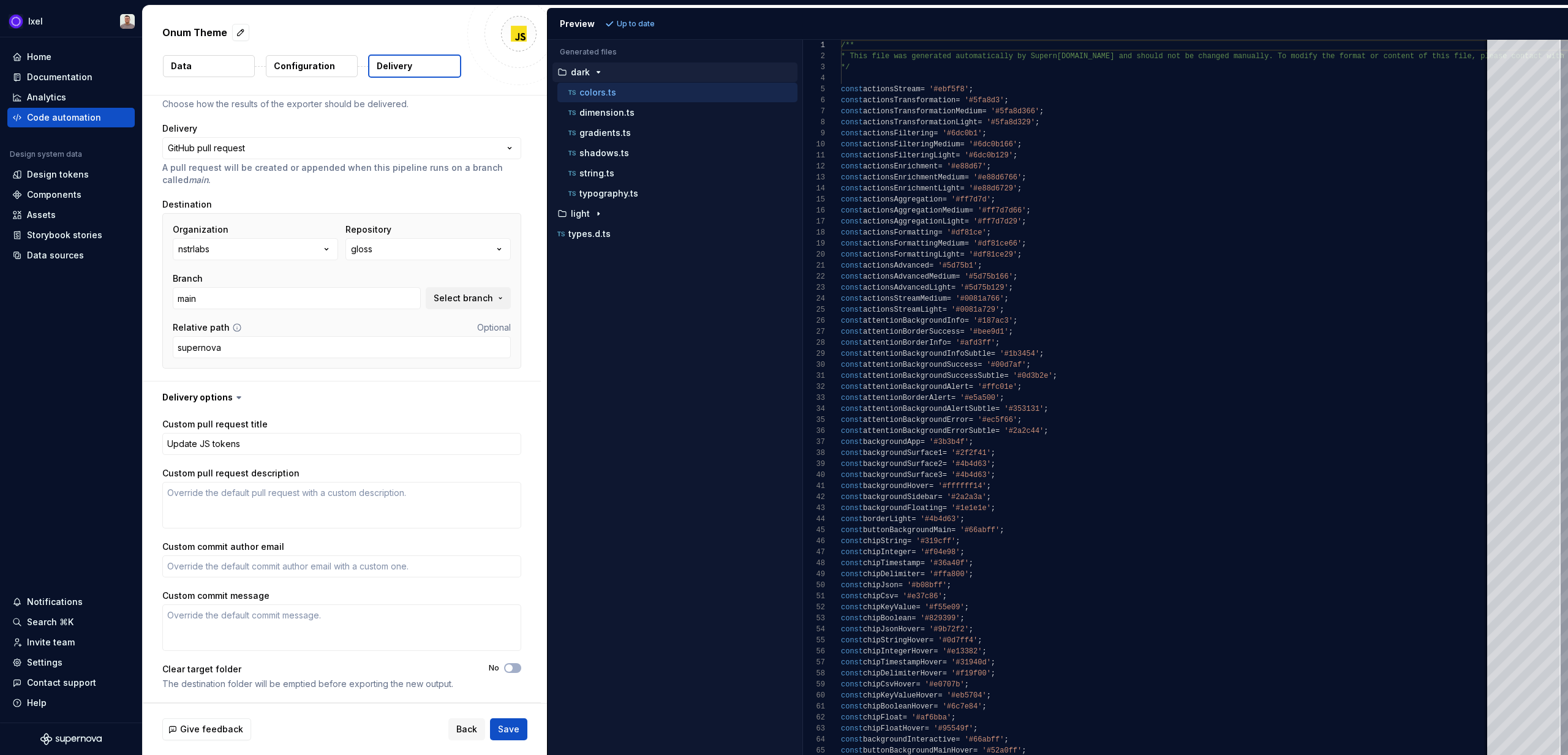
click at [513, 504] on span "Save" at bounding box center [509, 729] width 22 height 12
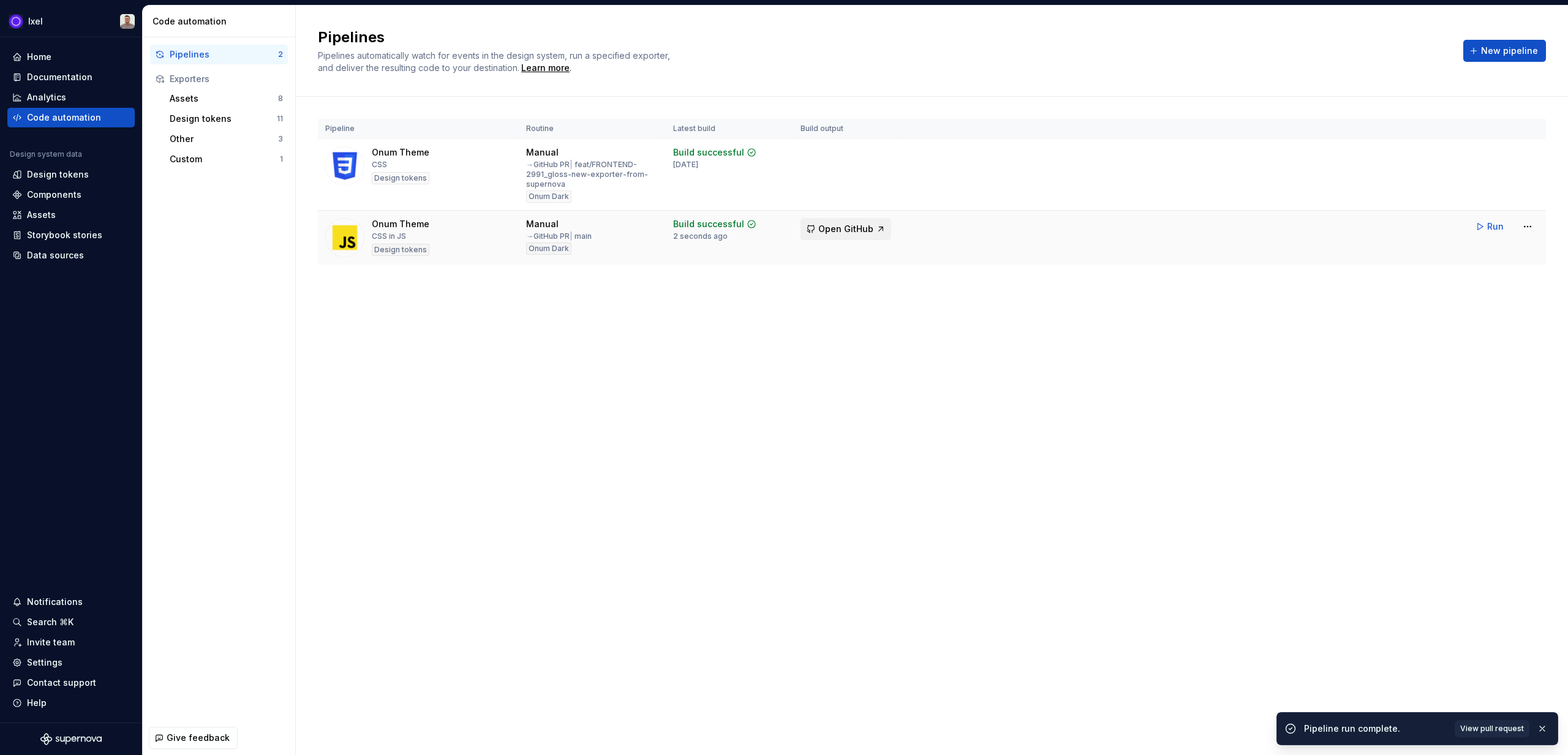
click at [877, 233] on button "Open GitHub" at bounding box center [846, 228] width 91 height 22
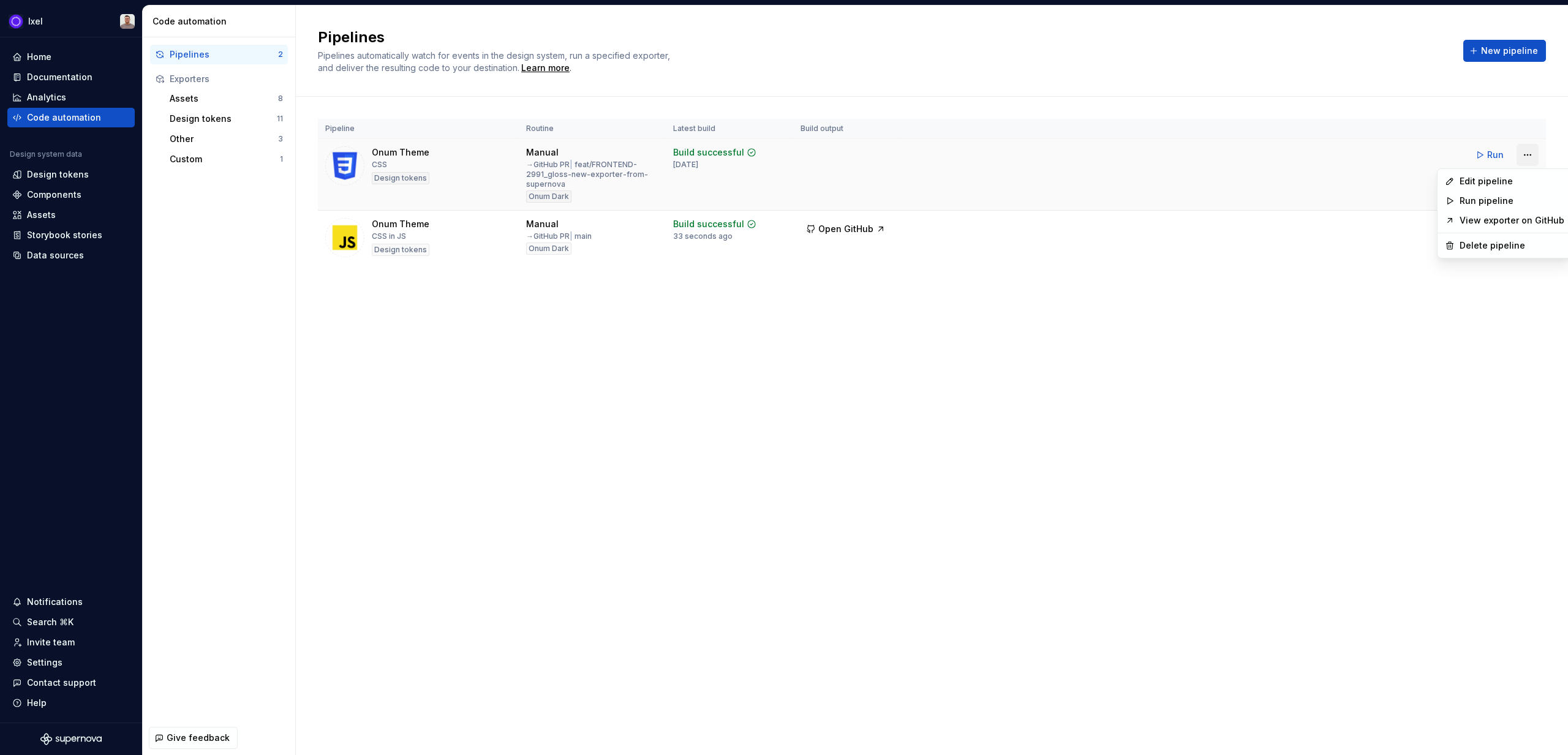
click at [926, 152] on html "Ixel Home Documentation Analytics Code automation Design system data Design tok…" at bounding box center [784, 377] width 1568 height 755
click at [926, 174] on div "Edit pipeline" at bounding box center [1505, 181] width 129 height 19
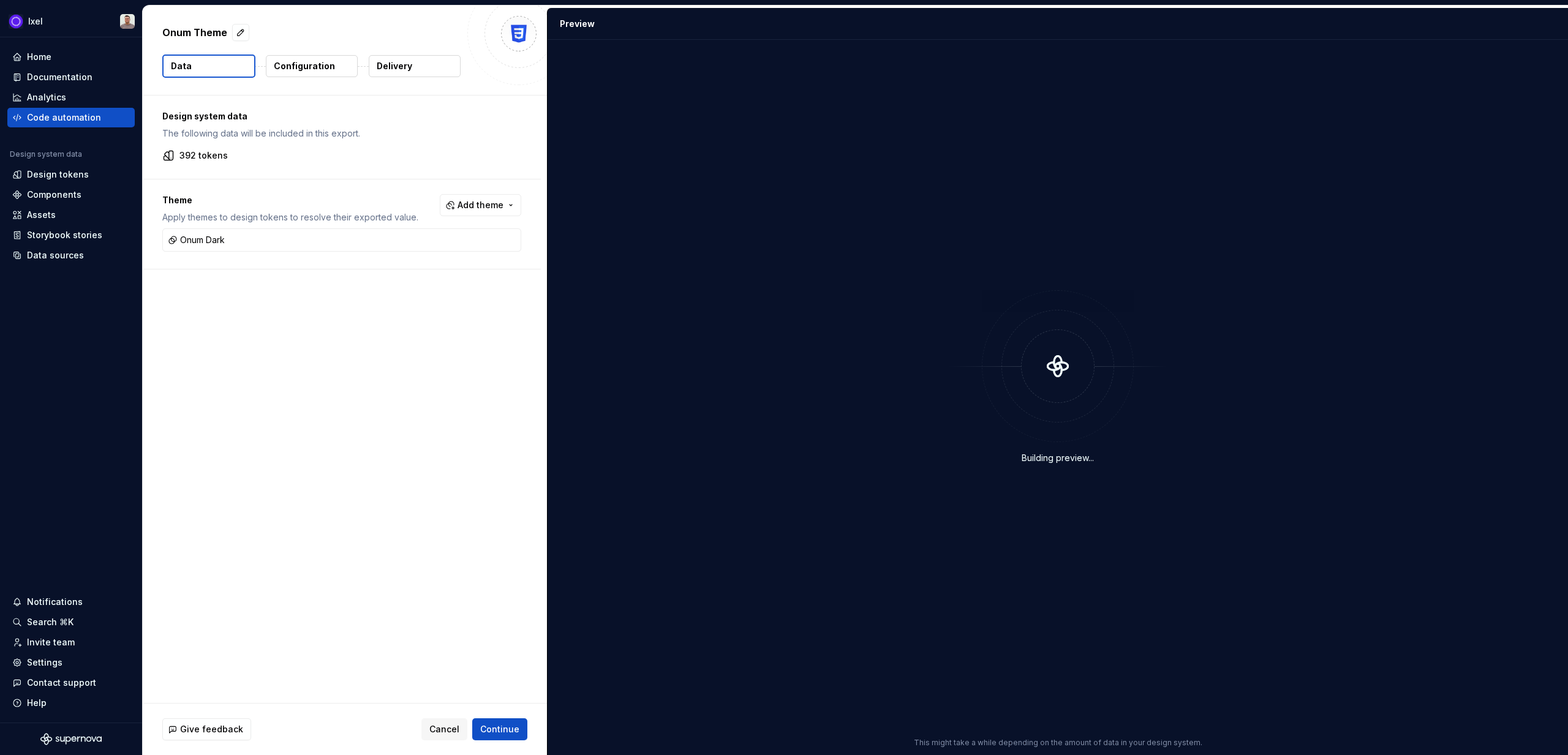
click at [415, 61] on button "Delivery" at bounding box center [415, 66] width 92 height 22
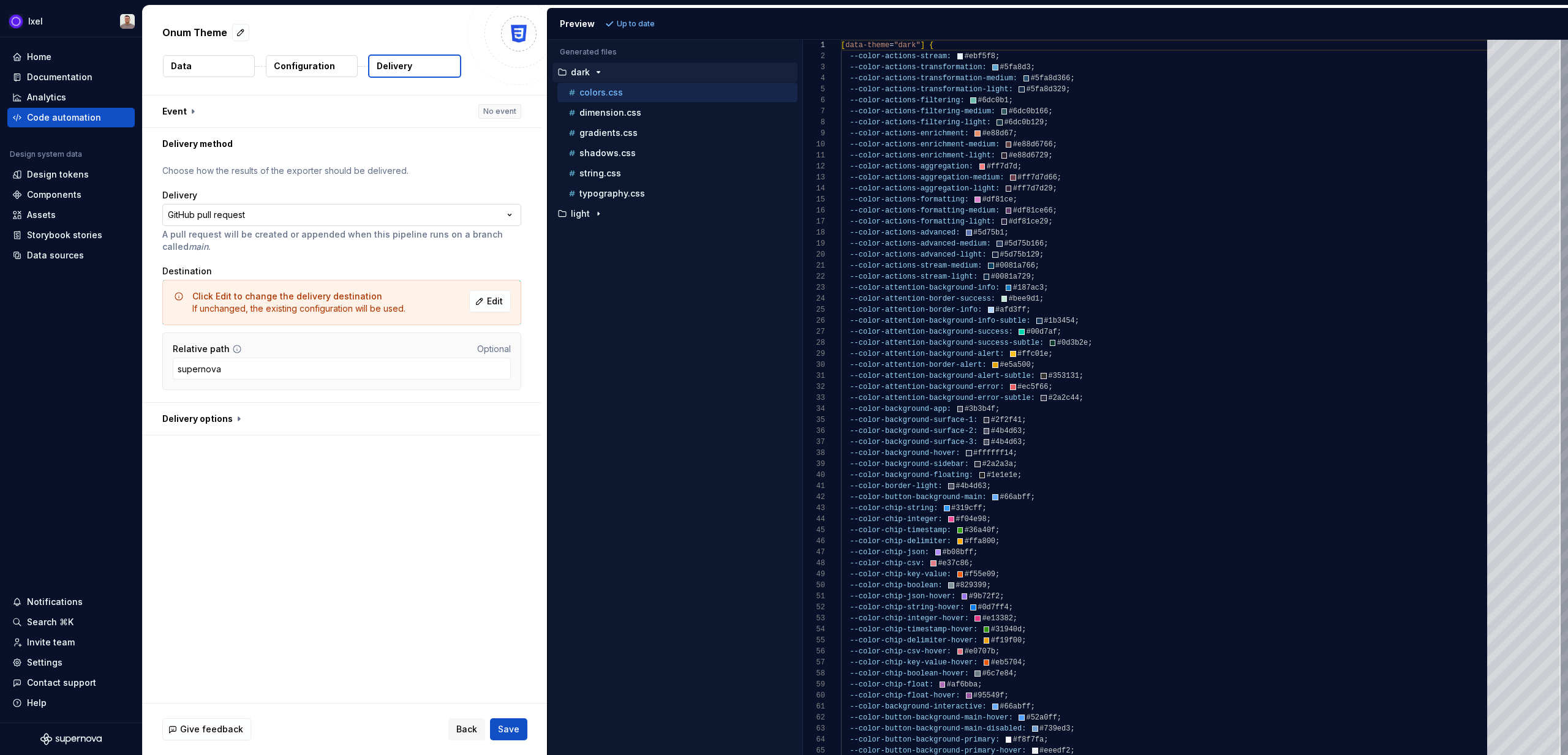
click at [351, 211] on html "**********" at bounding box center [784, 377] width 1568 height 755
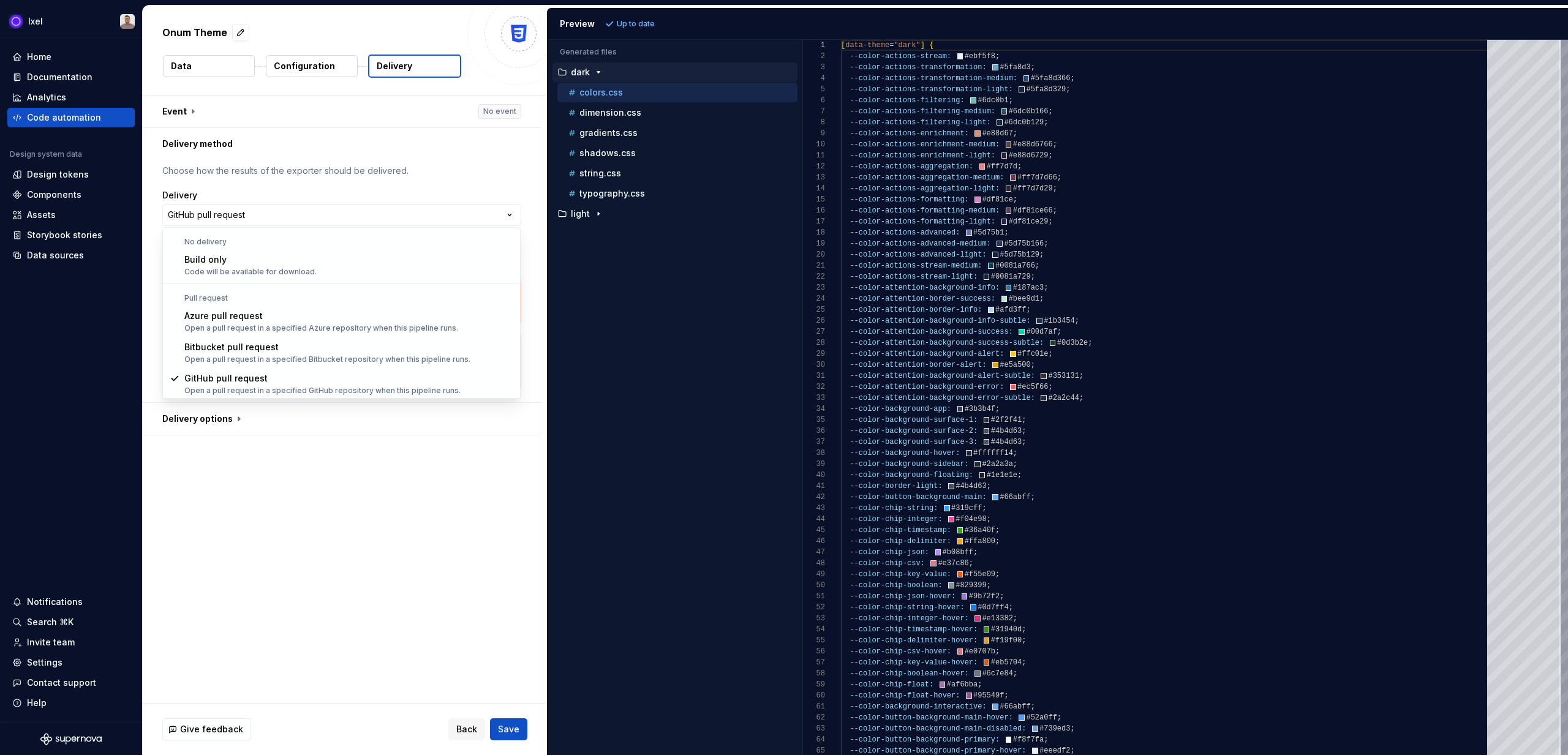
scroll to position [1, 0]
click at [318, 205] on html "**********" at bounding box center [784, 377] width 1568 height 755
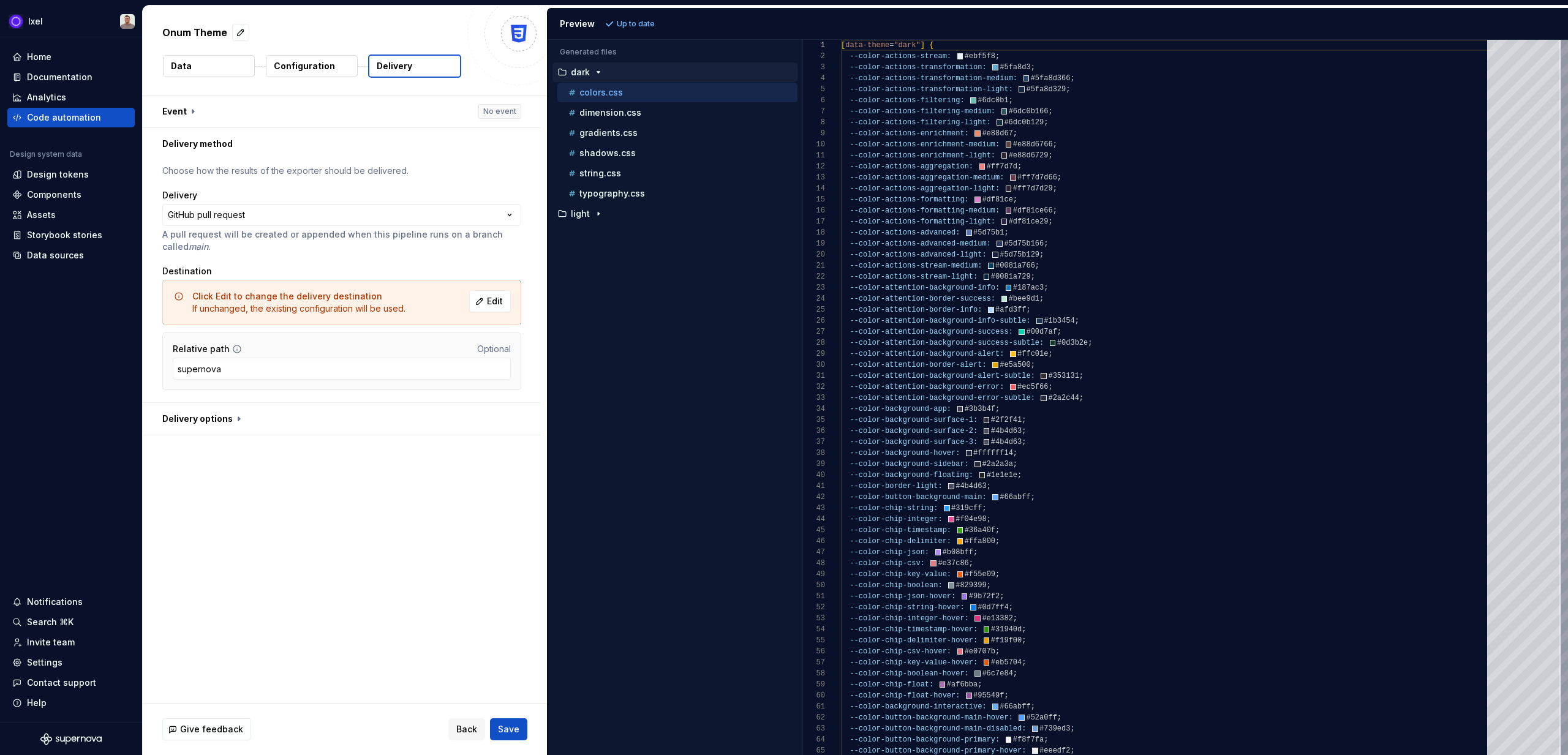
click at [343, 156] on html "**********" at bounding box center [784, 377] width 1568 height 755
click at [229, 415] on button "button" at bounding box center [342, 419] width 398 height 32
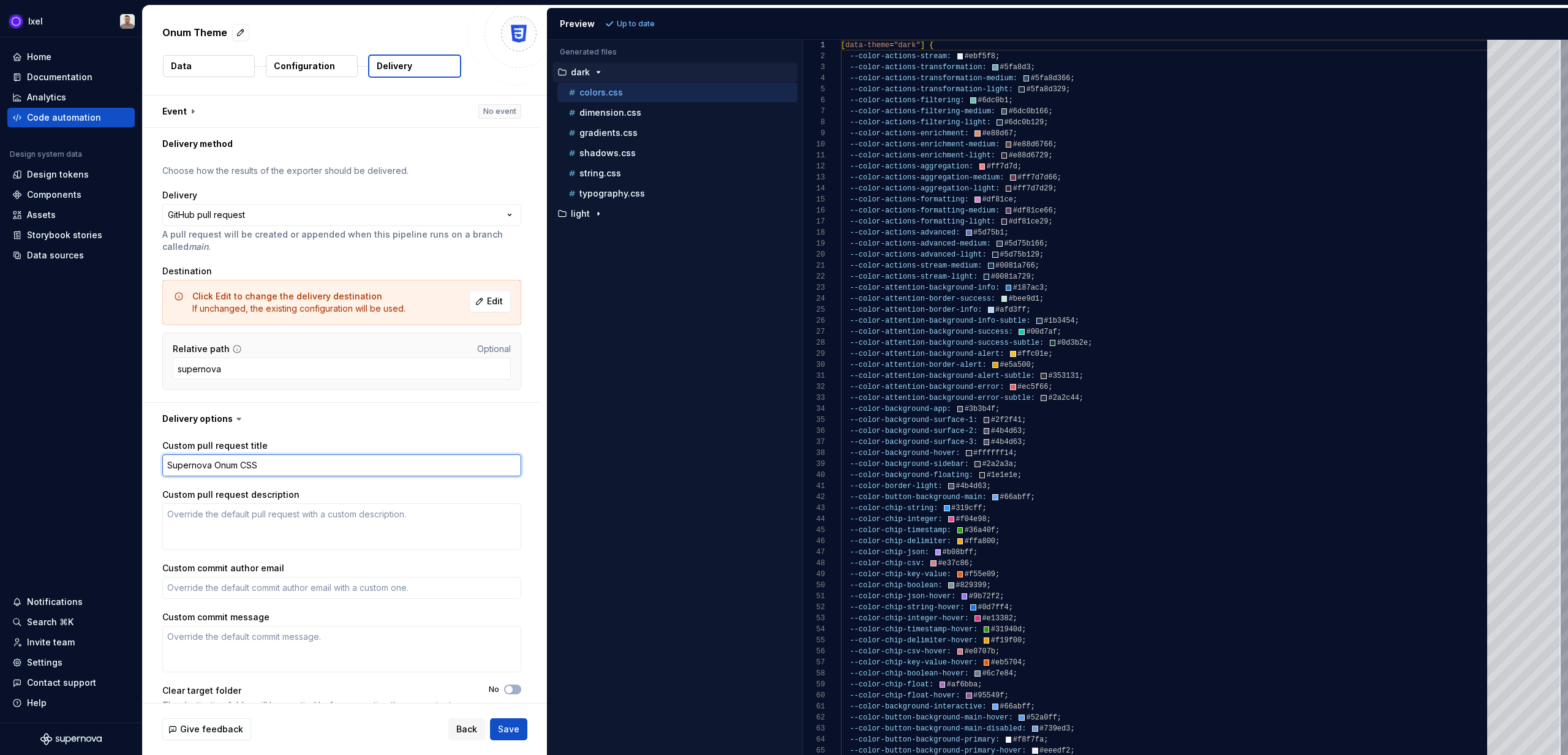
click at [289, 476] on textarea "Supernova Onum CSS" at bounding box center [342, 465] width 359 height 22
type textarea "*"
type textarea "U"
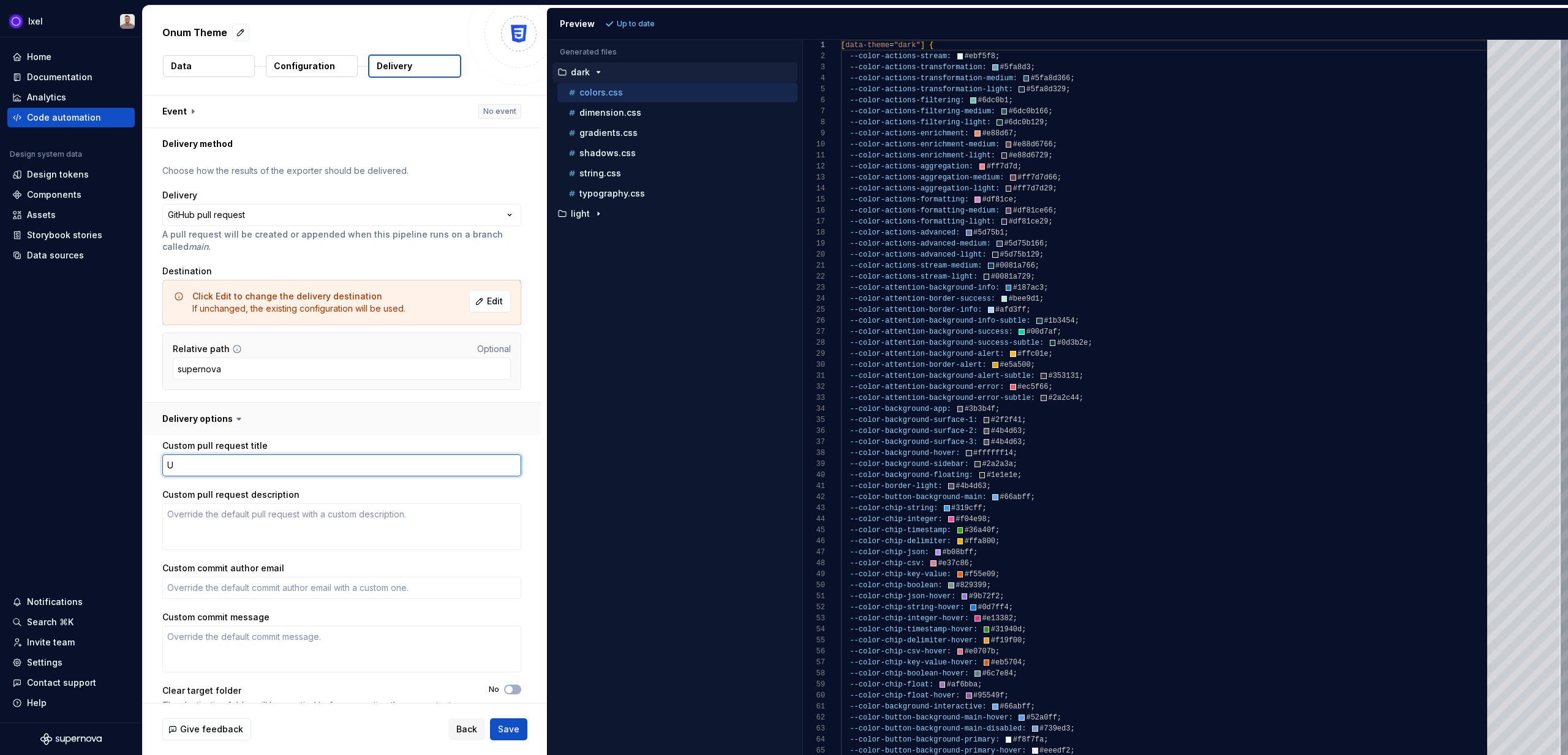
type textarea "*"
type textarea "Up"
type textarea "*"
type textarea "Upd"
type textarea "*"
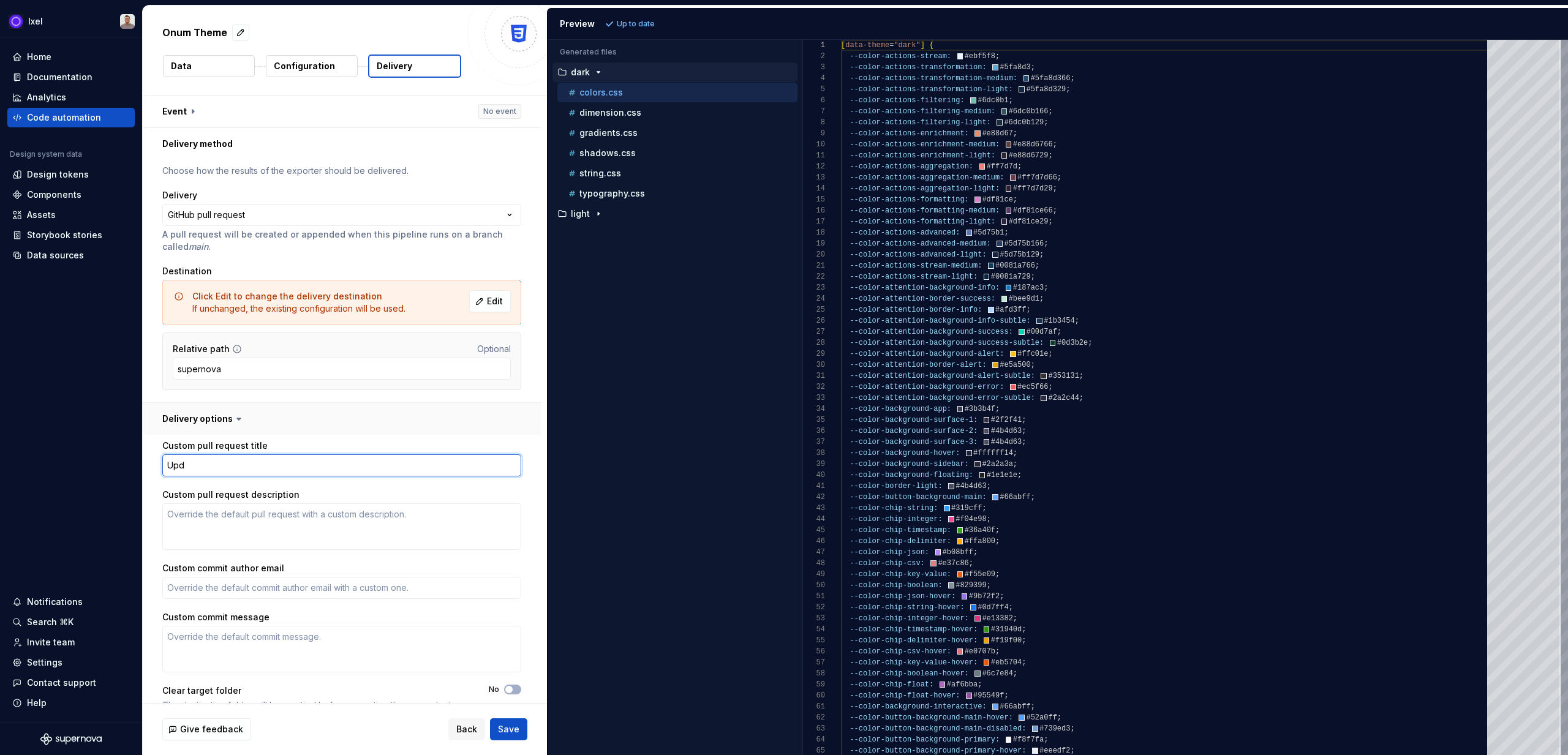
type textarea "Upda"
type textarea "*"
type textarea "Updat"
type textarea "*"
type textarea "Update"
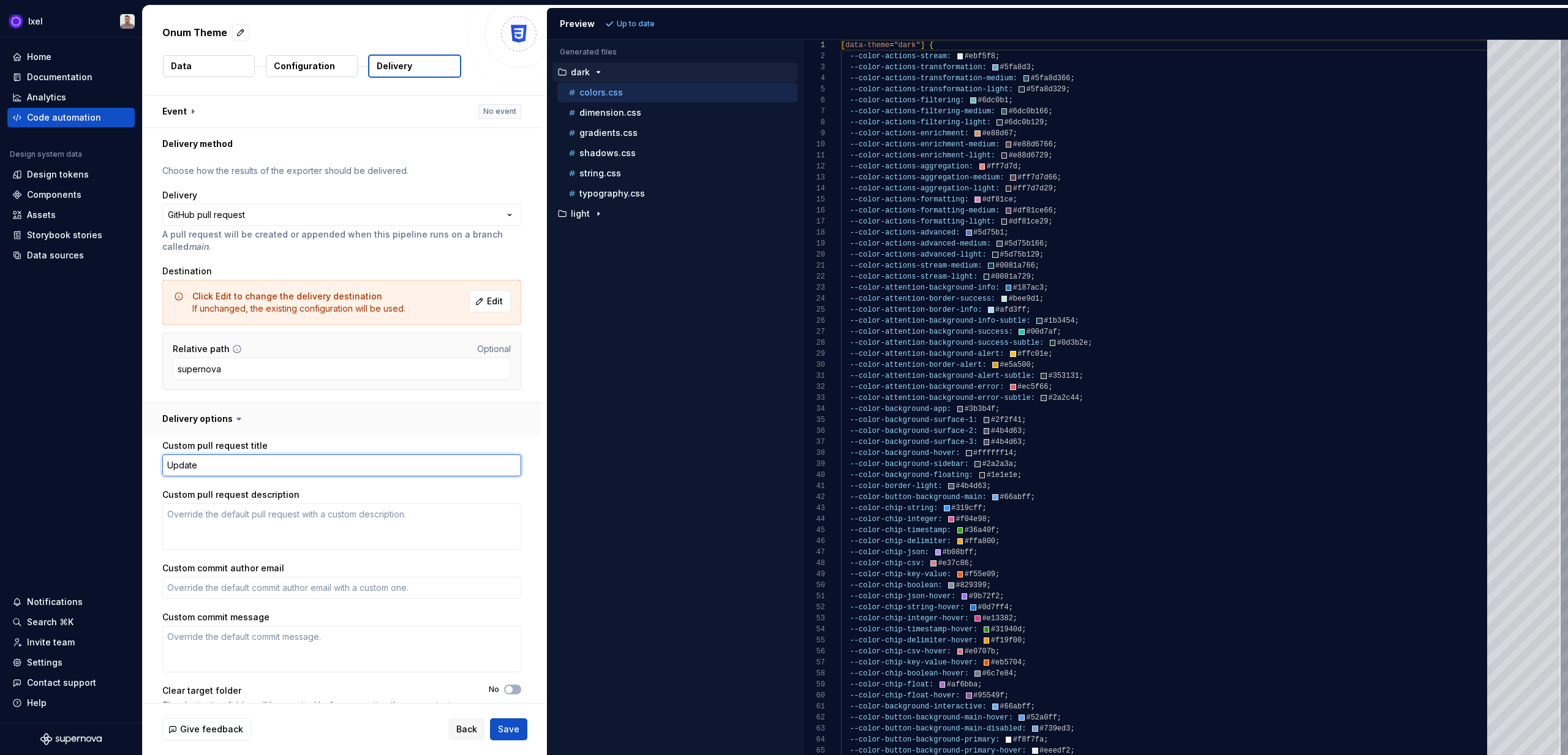
type textarea "*"
type textarea "Update"
type textarea "*"
type textarea "Update C"
type textarea "*"
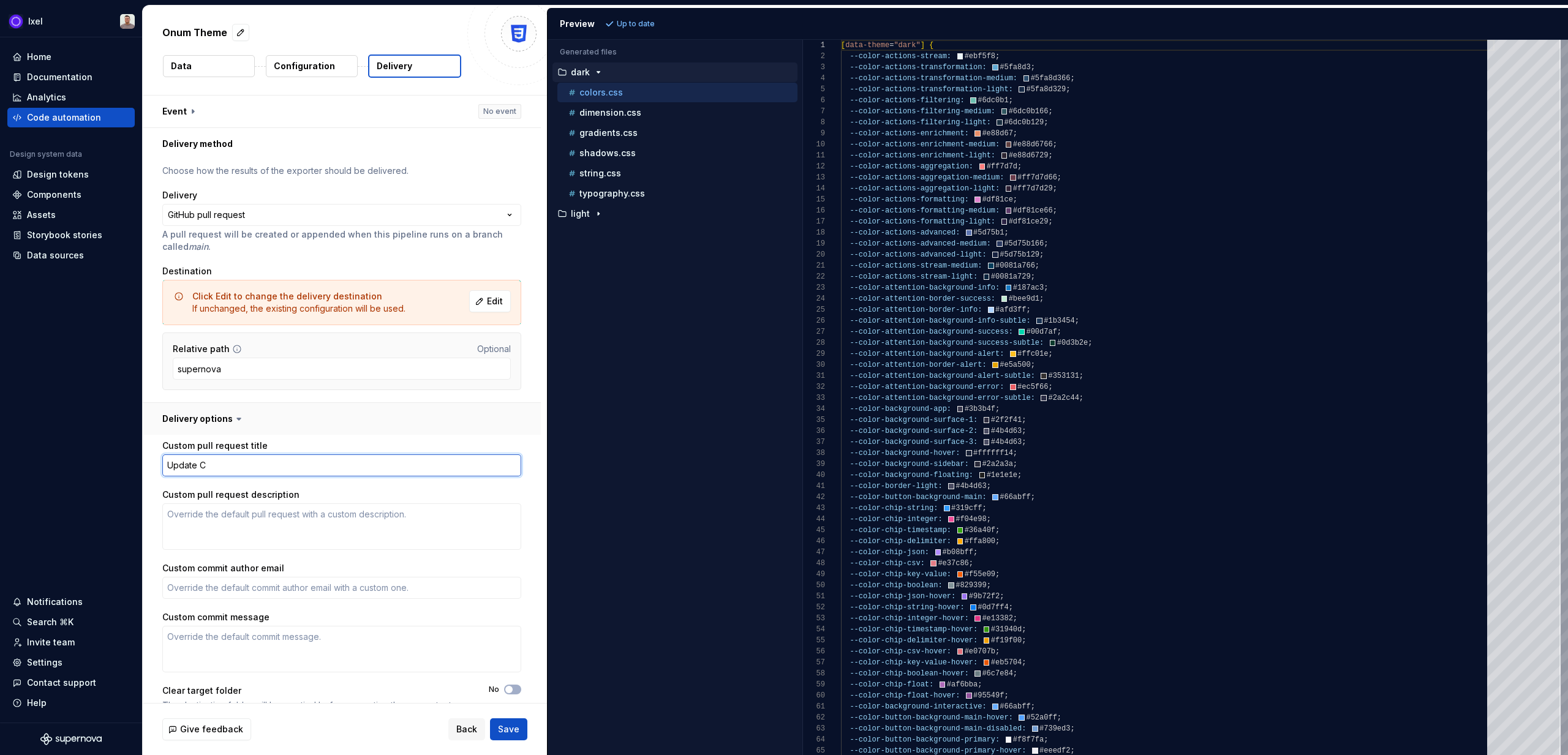
type textarea "Update CS"
type textarea "*"
type textarea "Update CSS"
type textarea "*"
type textarea "Update CSS"
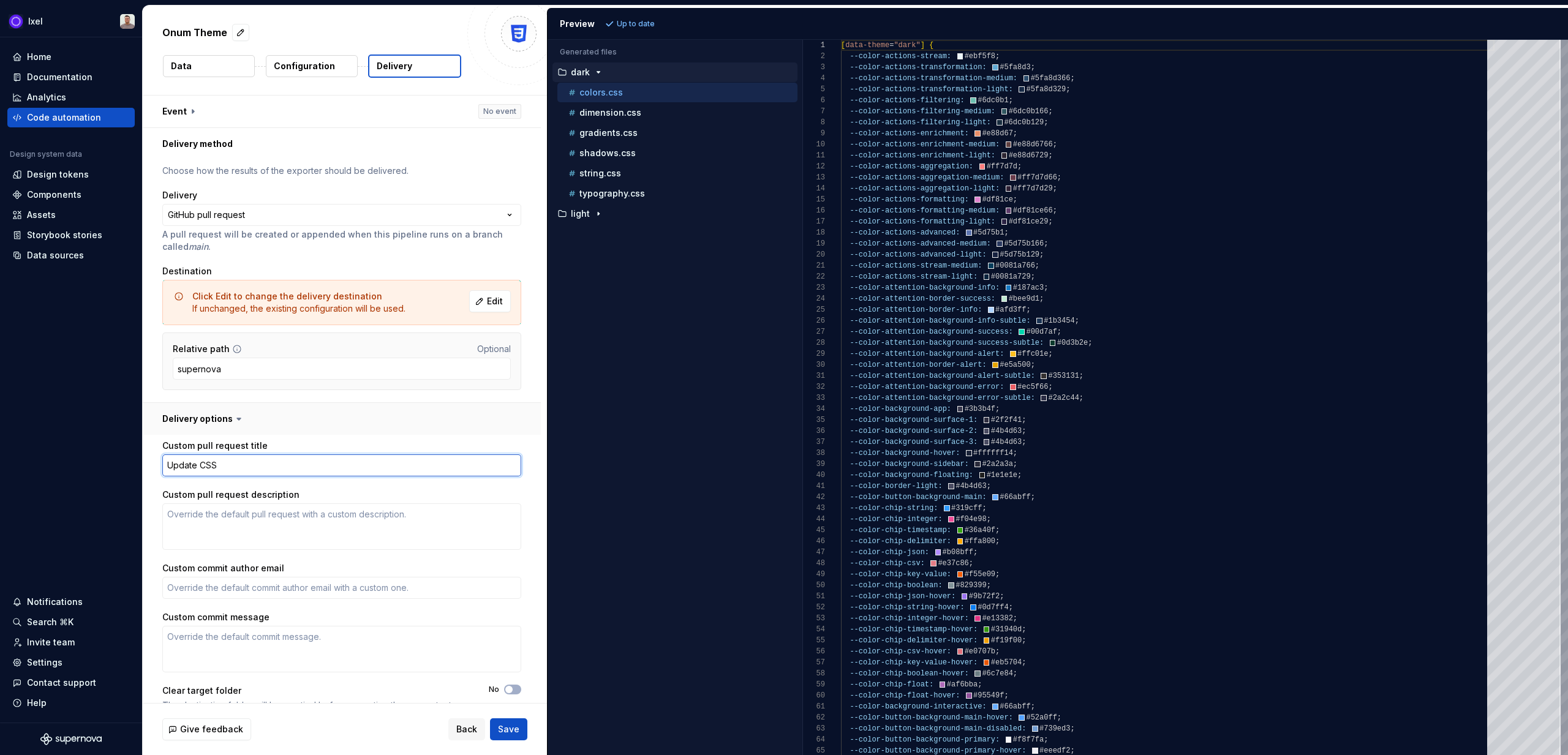
type textarea "*"
type textarea "Update CSS t"
type textarea "*"
type textarea "Update CSS to"
type textarea "*"
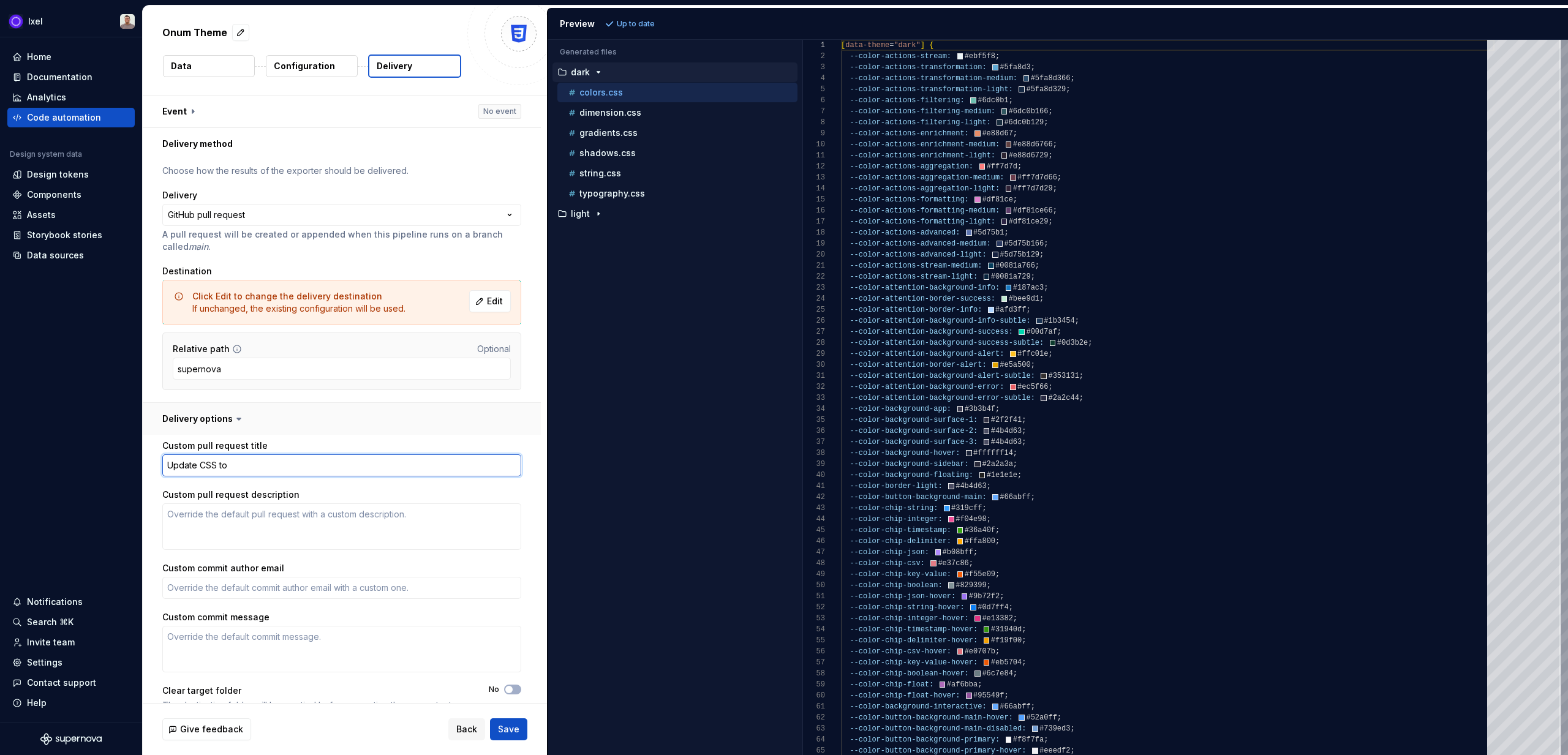
type textarea "Update CSS tok"
type textarea "*"
type textarea "Update CSS toke"
type textarea "*"
type textarea "Update CSS token"
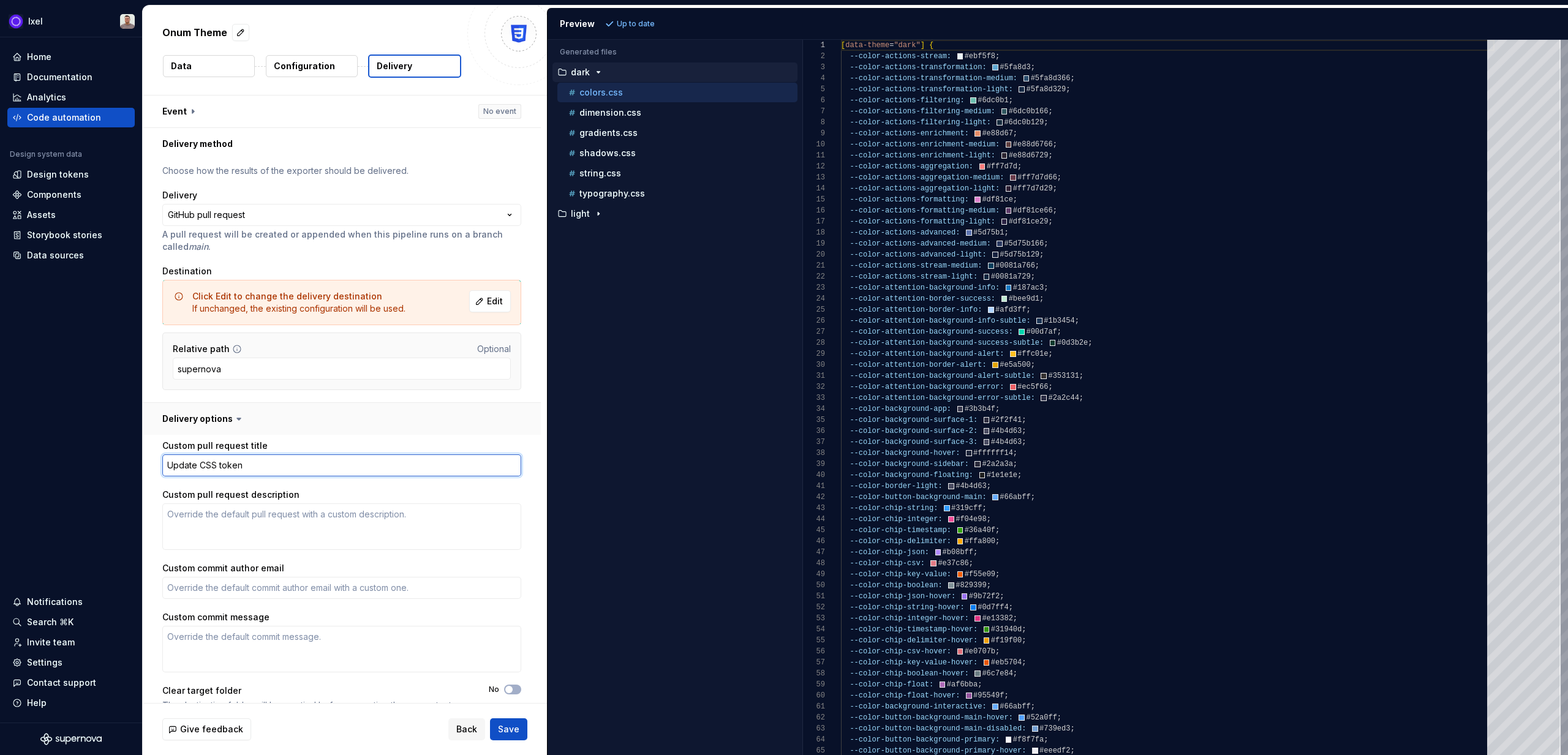
type textarea "*"
type textarea "Update CSS tokens"
click at [269, 216] on html "**********" at bounding box center [784, 377] width 1568 height 755
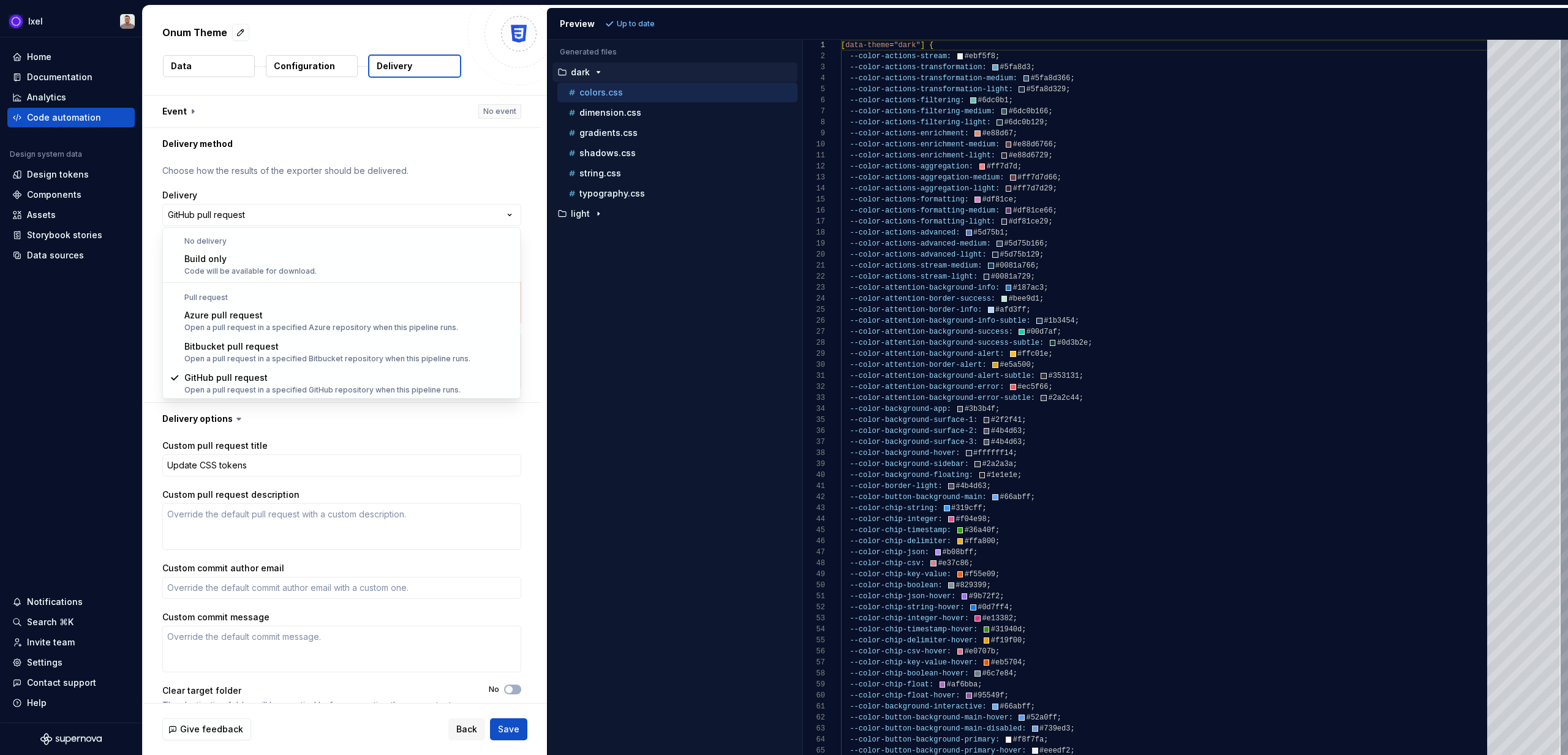
select select "*********"
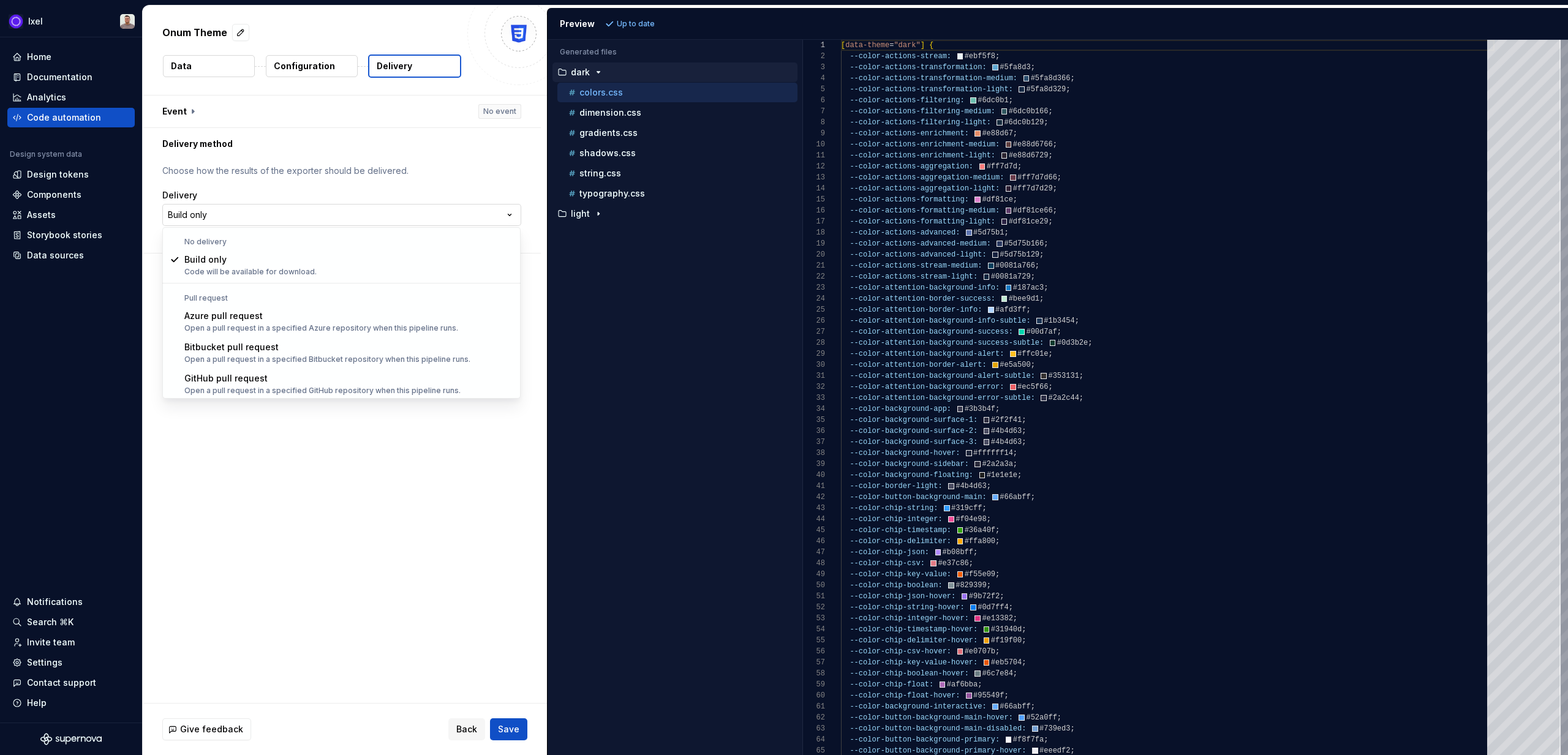
click at [274, 218] on html "**********" at bounding box center [784, 377] width 1568 height 755
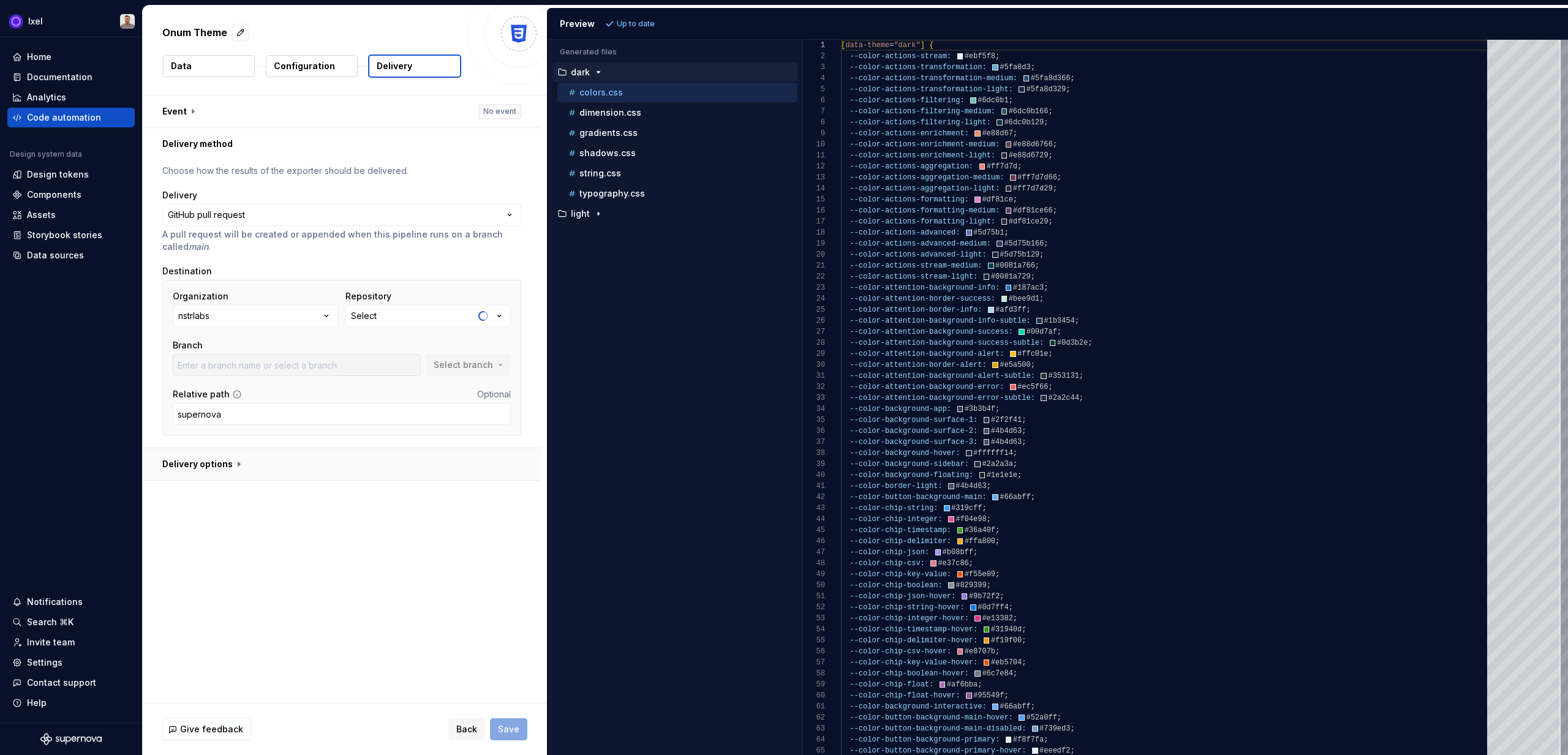
click at [231, 475] on button "button" at bounding box center [342, 464] width 398 height 32
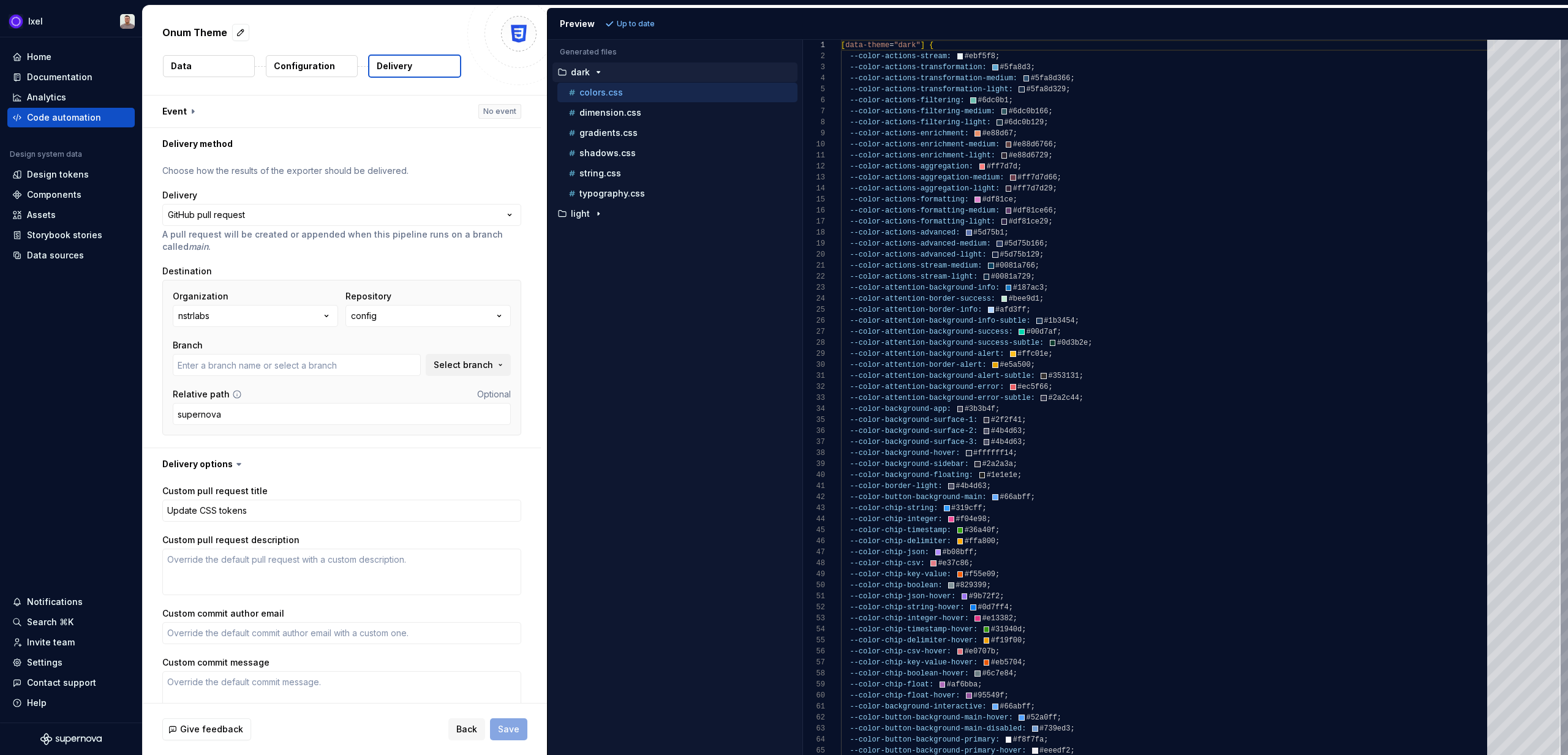
type textarea "*"
type input "fix-go-yml-vulnerability-dependency"
click at [372, 323] on button "config" at bounding box center [428, 316] width 165 height 22
type input "gloss"
click at [400, 363] on div "gloss" at bounding box center [451, 365] width 165 height 12
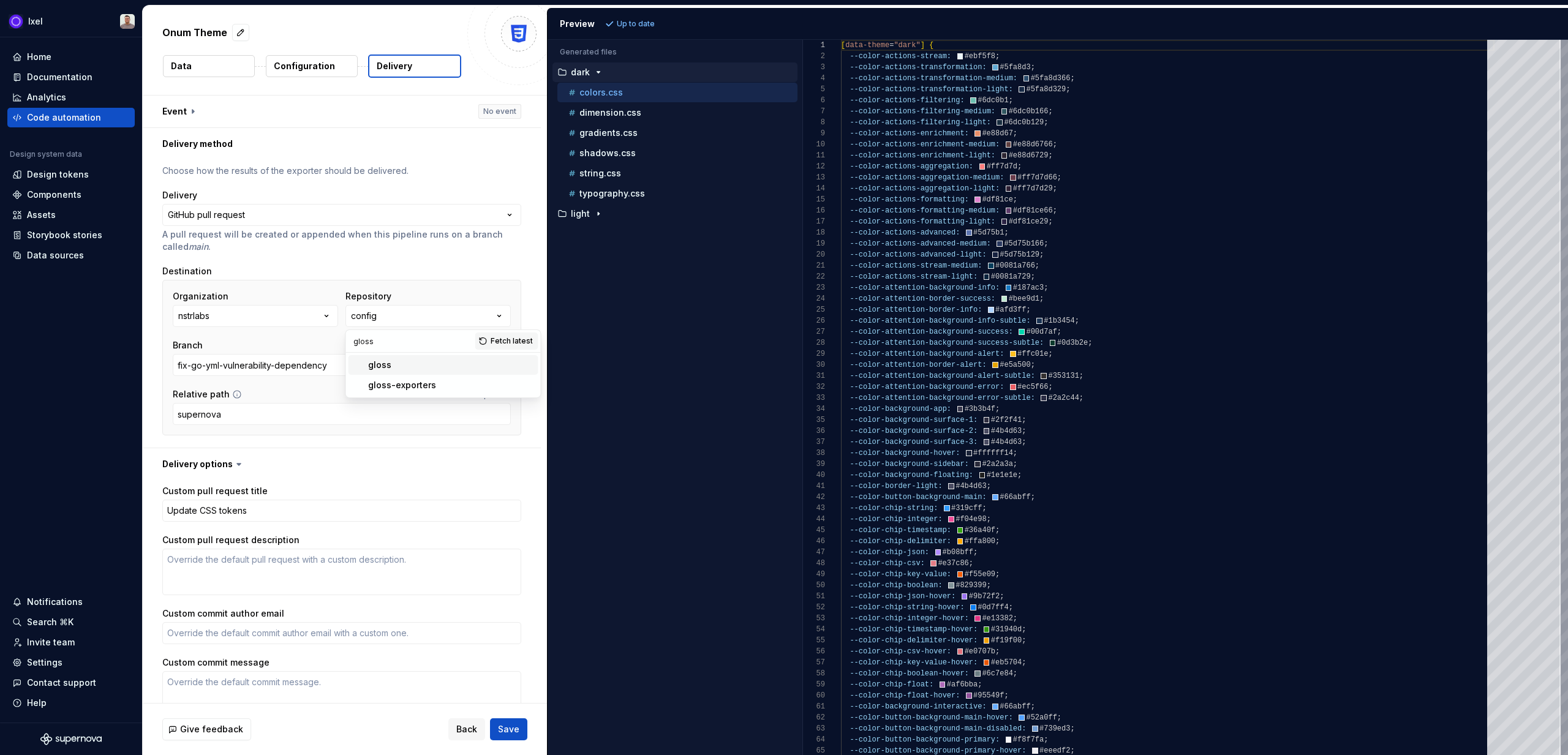
type textarea "*"
type input "add-icons"
click at [467, 372] on button "Select branch" at bounding box center [468, 365] width 85 height 22
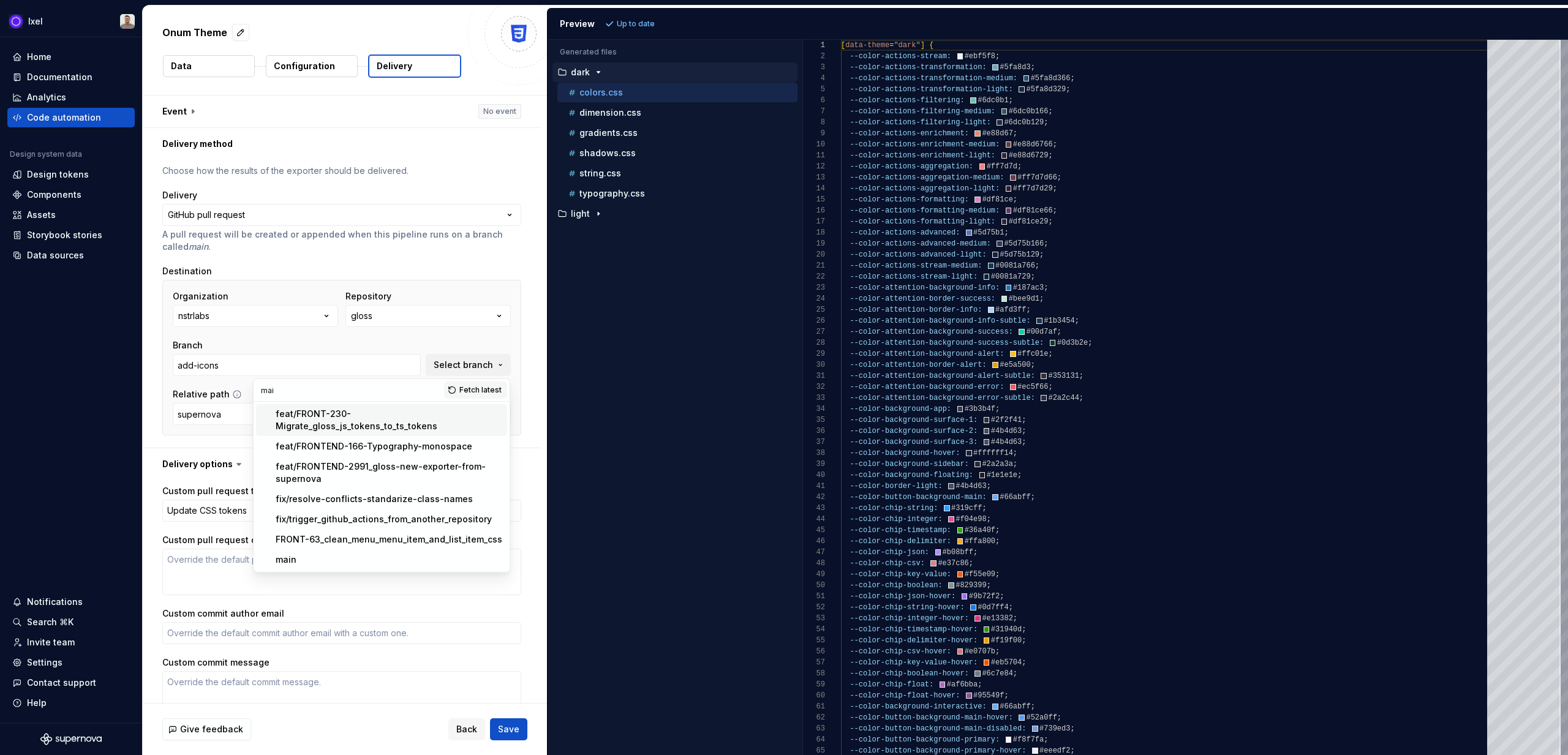
type input "main"
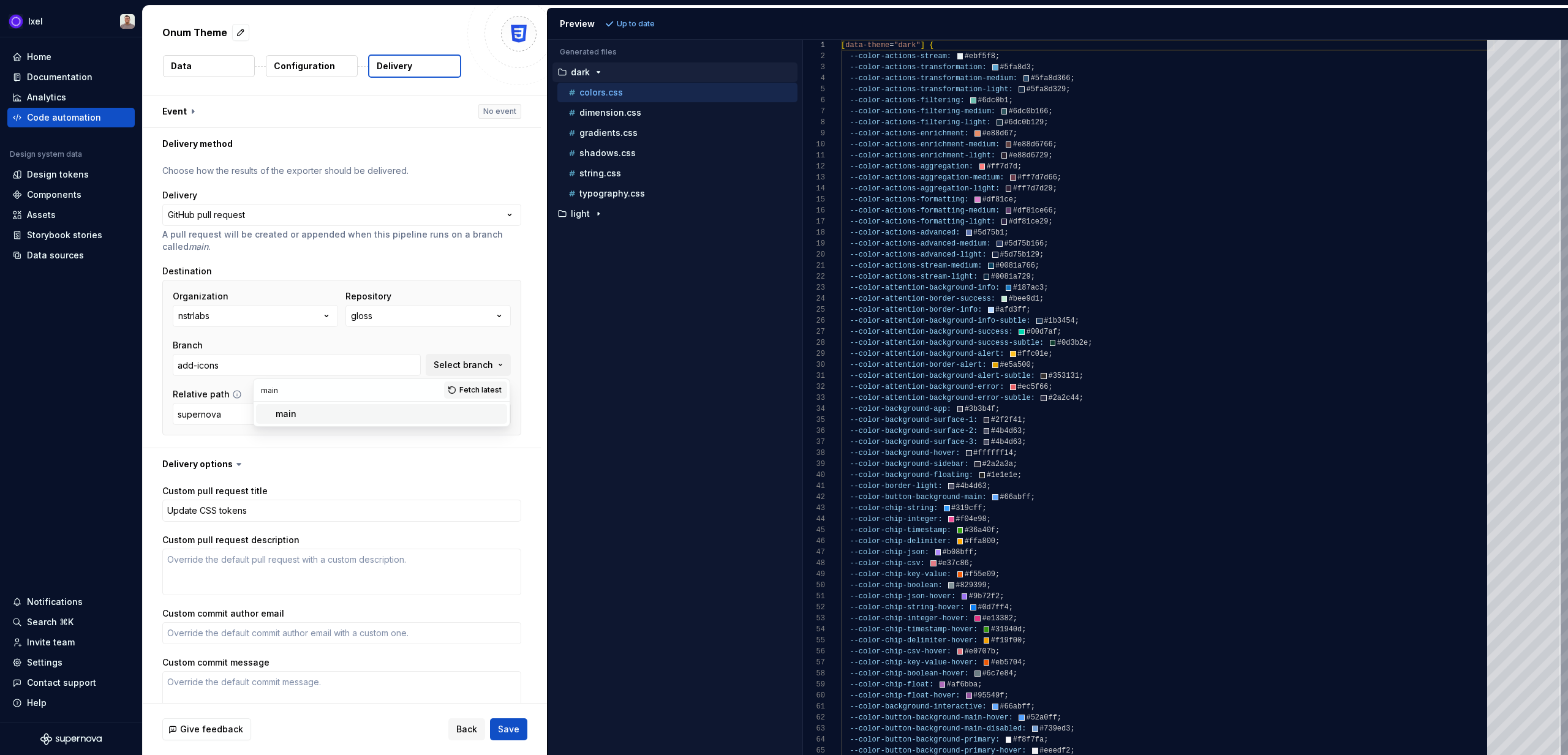
type textarea "*"
type input "main"
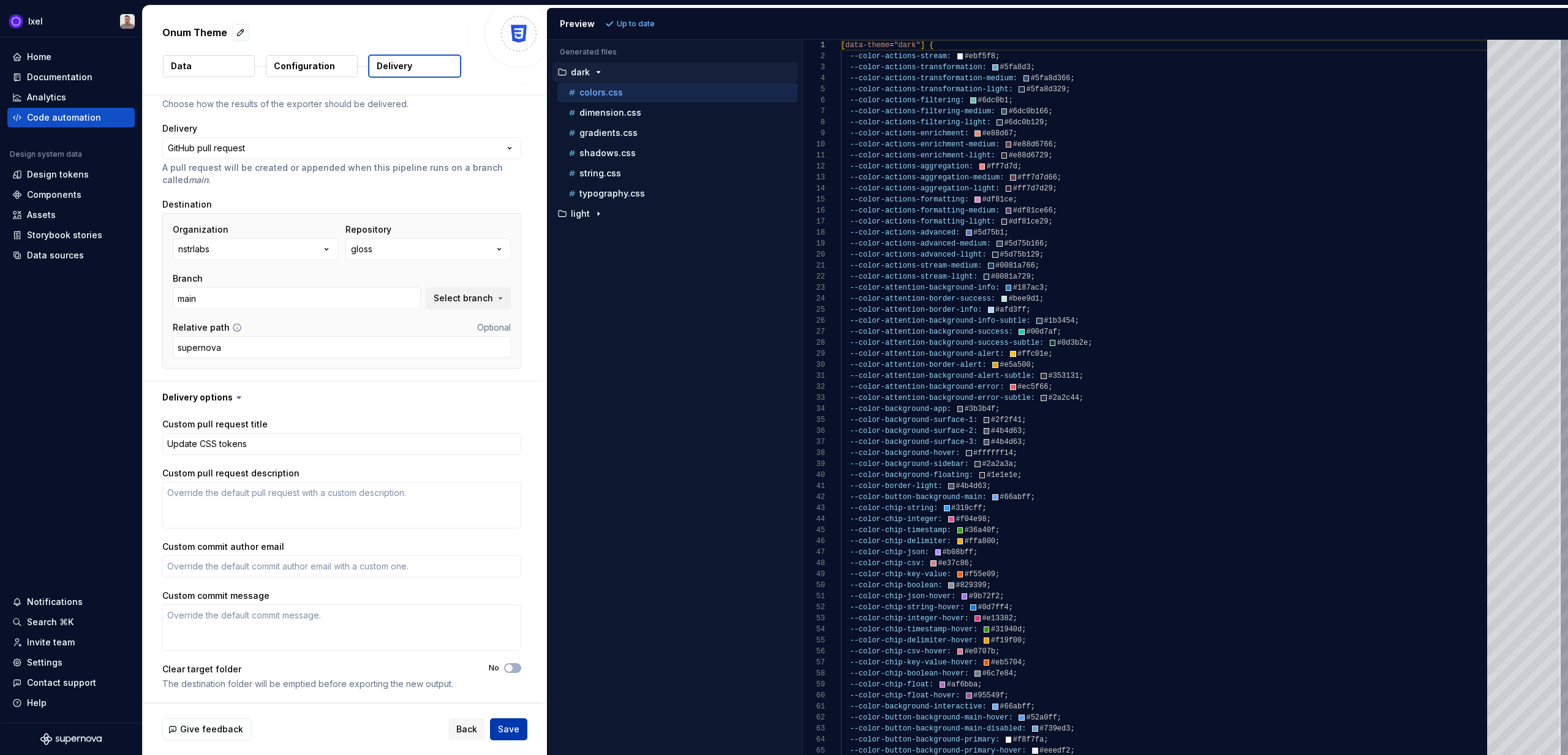
click at [504, 504] on span "Save" at bounding box center [509, 729] width 22 height 12
type textarea "*"
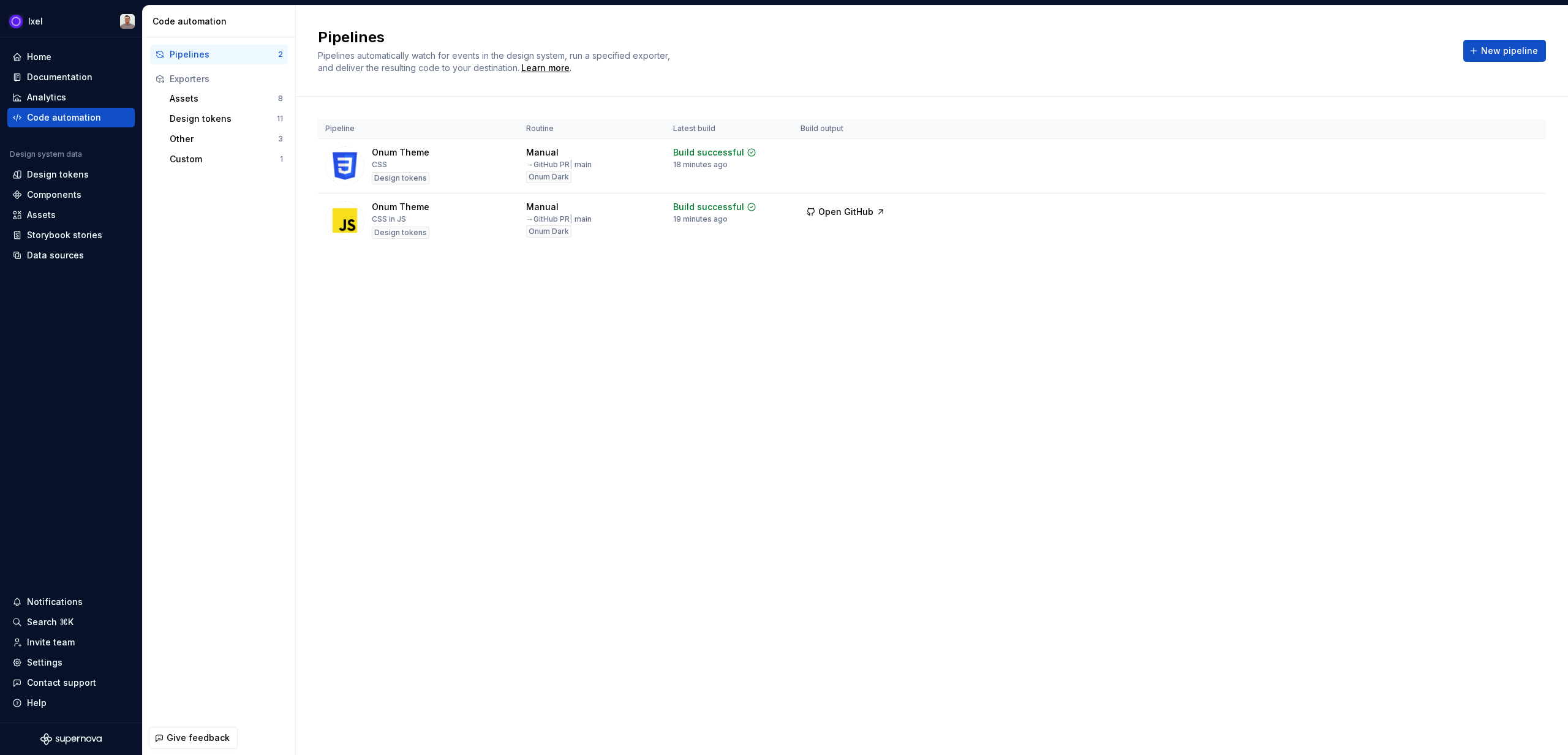
click at [497, 40] on h2 "Pipelines" at bounding box center [883, 37] width 1131 height 19
